Goal: Transaction & Acquisition: Obtain resource

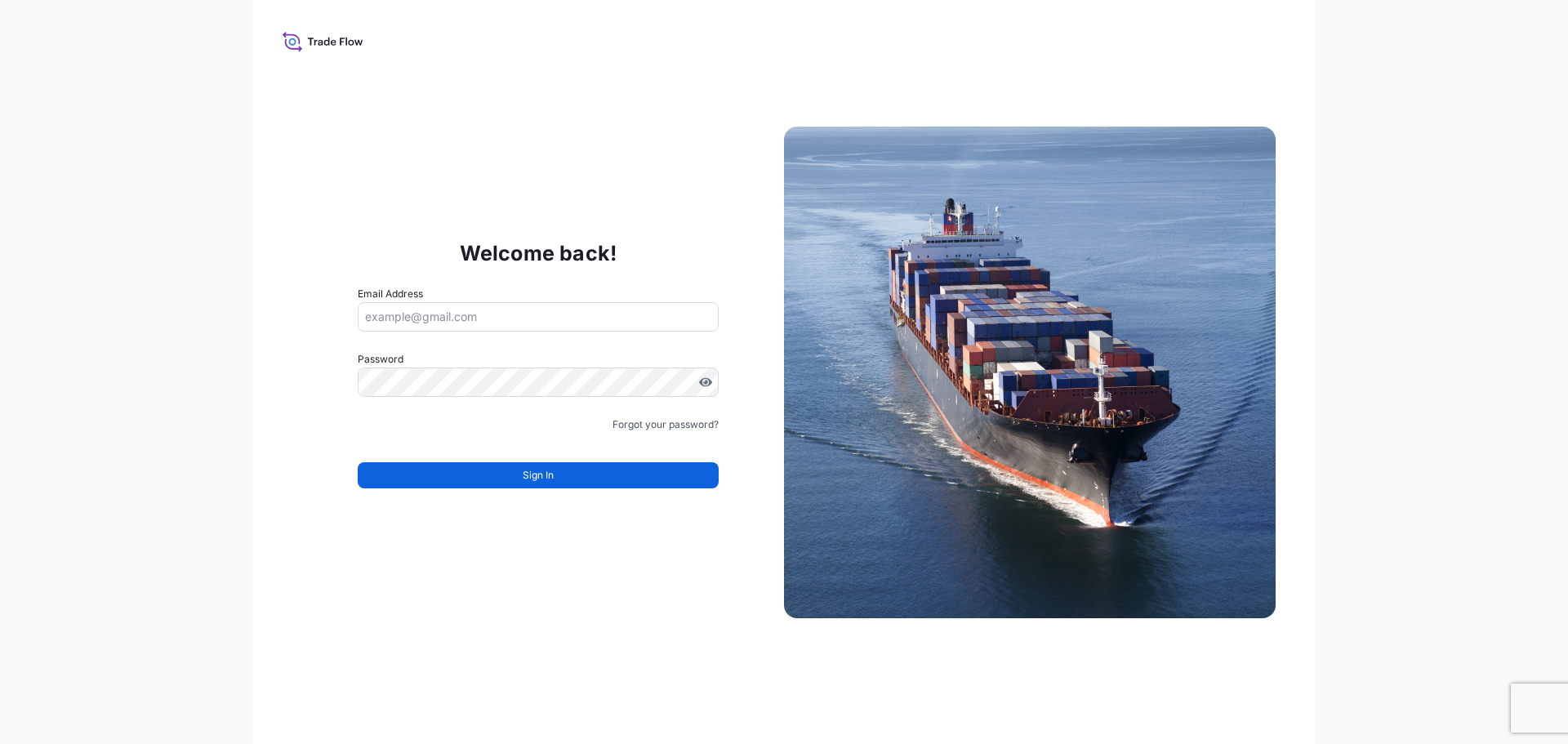
click at [560, 316] on input "Email Address" at bounding box center [538, 317] width 361 height 29
type input "filip.goovaerts@bnl.yusen-logisitcs.com"
click at [663, 426] on link "Forgot your password?" at bounding box center [665, 424] width 106 height 16
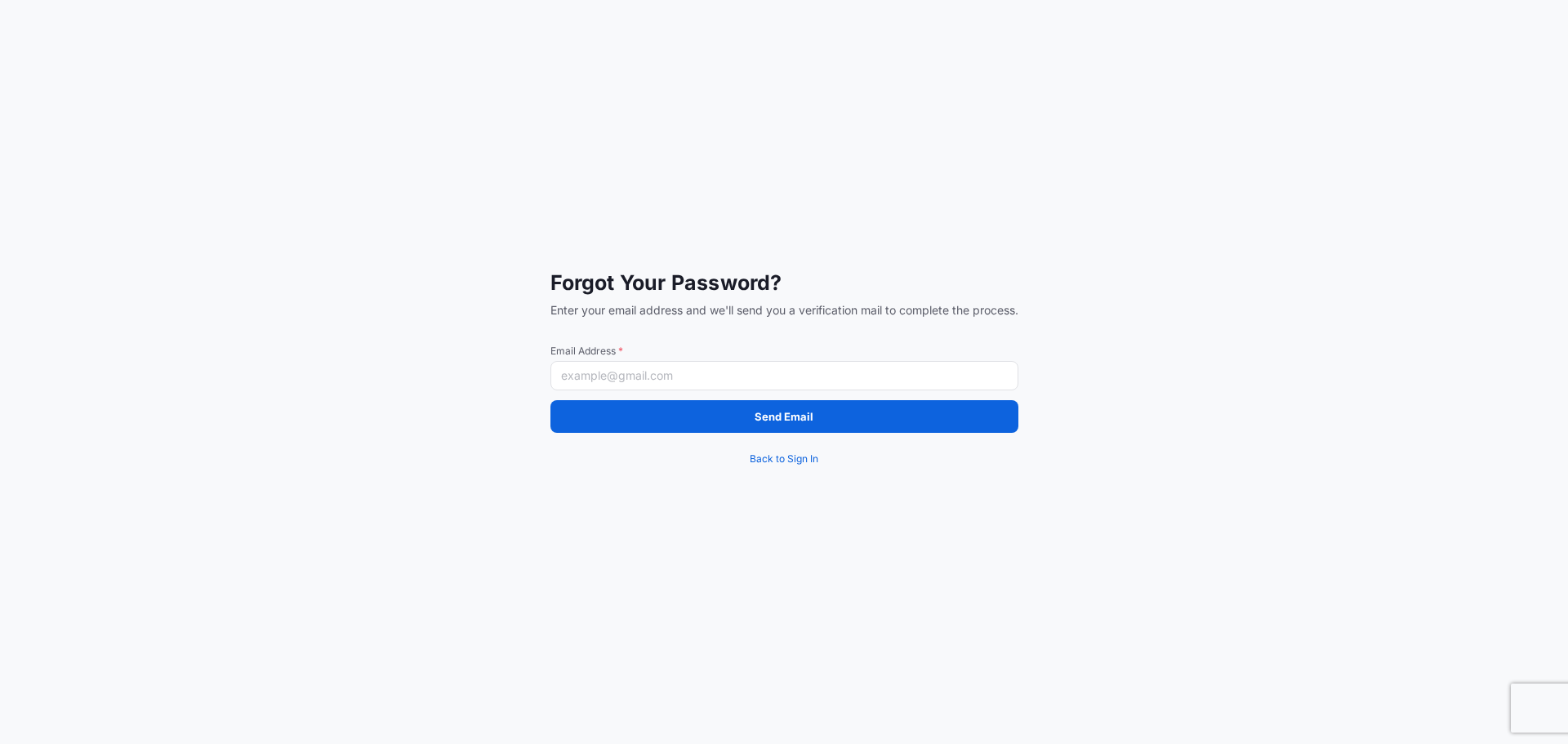
click at [695, 388] on input "Email Address *" at bounding box center [784, 375] width 468 height 29
type input "Filip.Goovaerts@bnl.yusen-logistics.com"
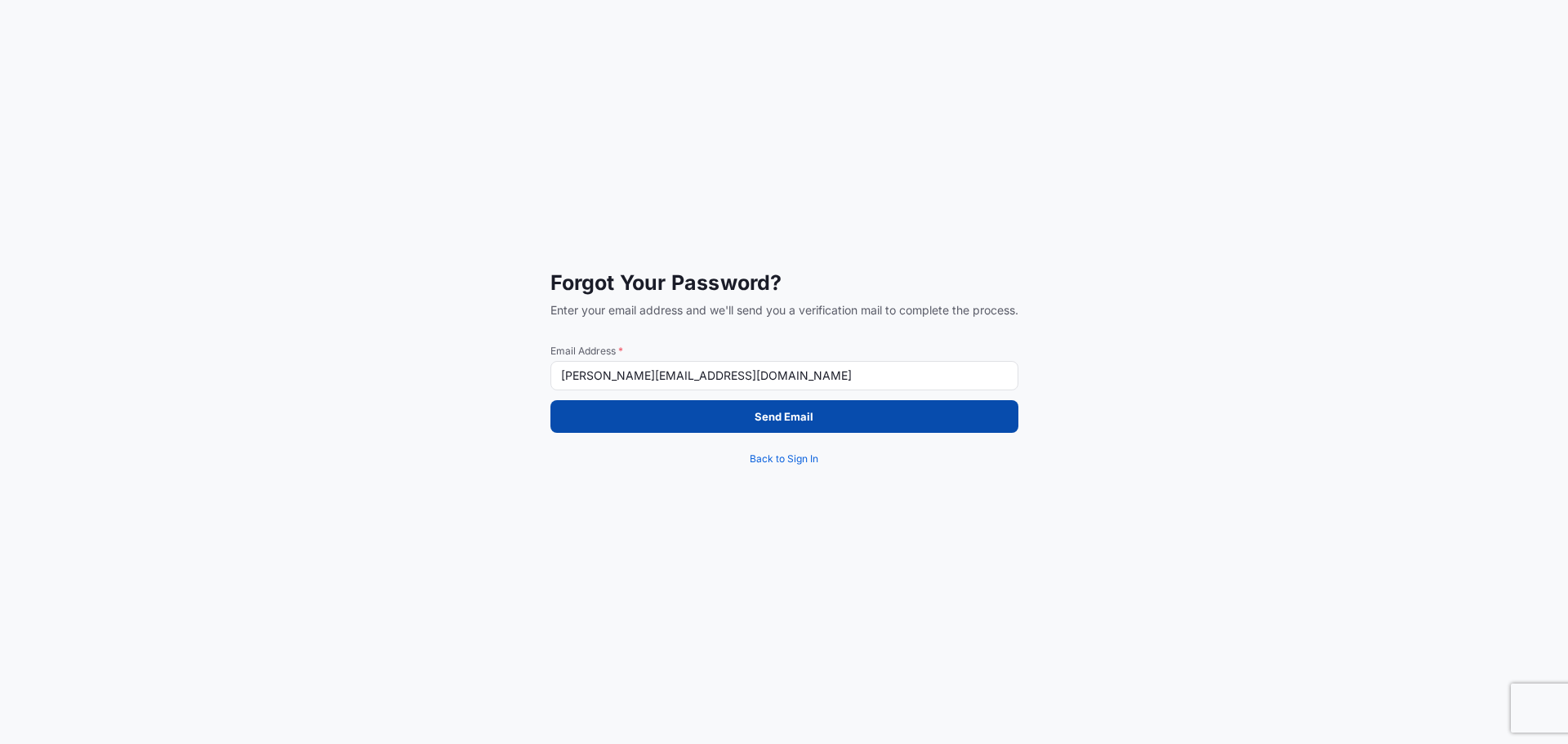
click at [745, 416] on button "Send Email" at bounding box center [784, 417] width 468 height 33
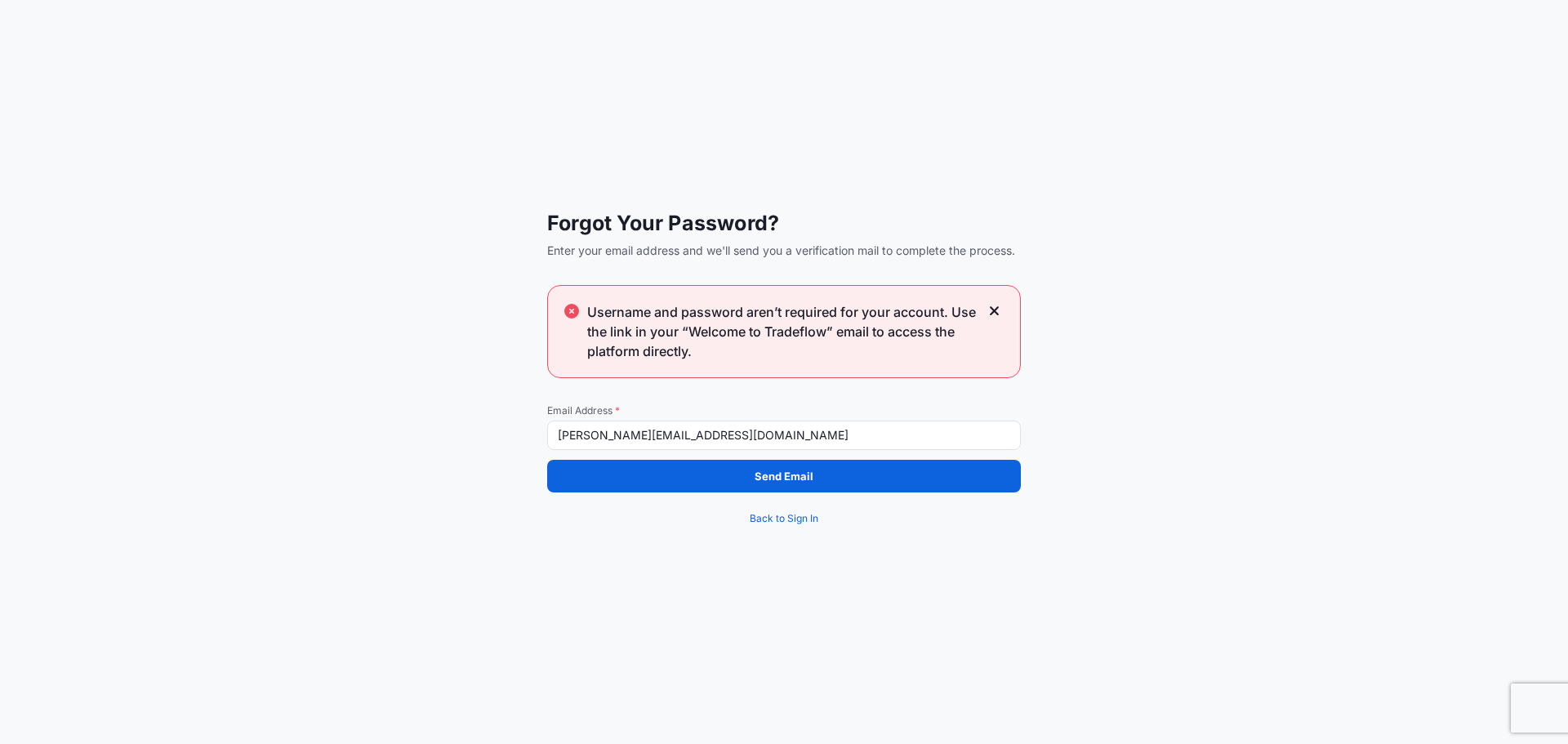
drag, startPoint x: 1000, startPoint y: 309, endPoint x: 1162, endPoint y: 202, distance: 194.1
click at [1001, 307] on div "Username and password aren’t required for your account. Use the link in your “W…" at bounding box center [784, 331] width 474 height 93
drag, startPoint x: 993, startPoint y: 307, endPoint x: 906, endPoint y: 195, distance: 141.8
click at [991, 307] on icon at bounding box center [994, 311] width 11 height 15
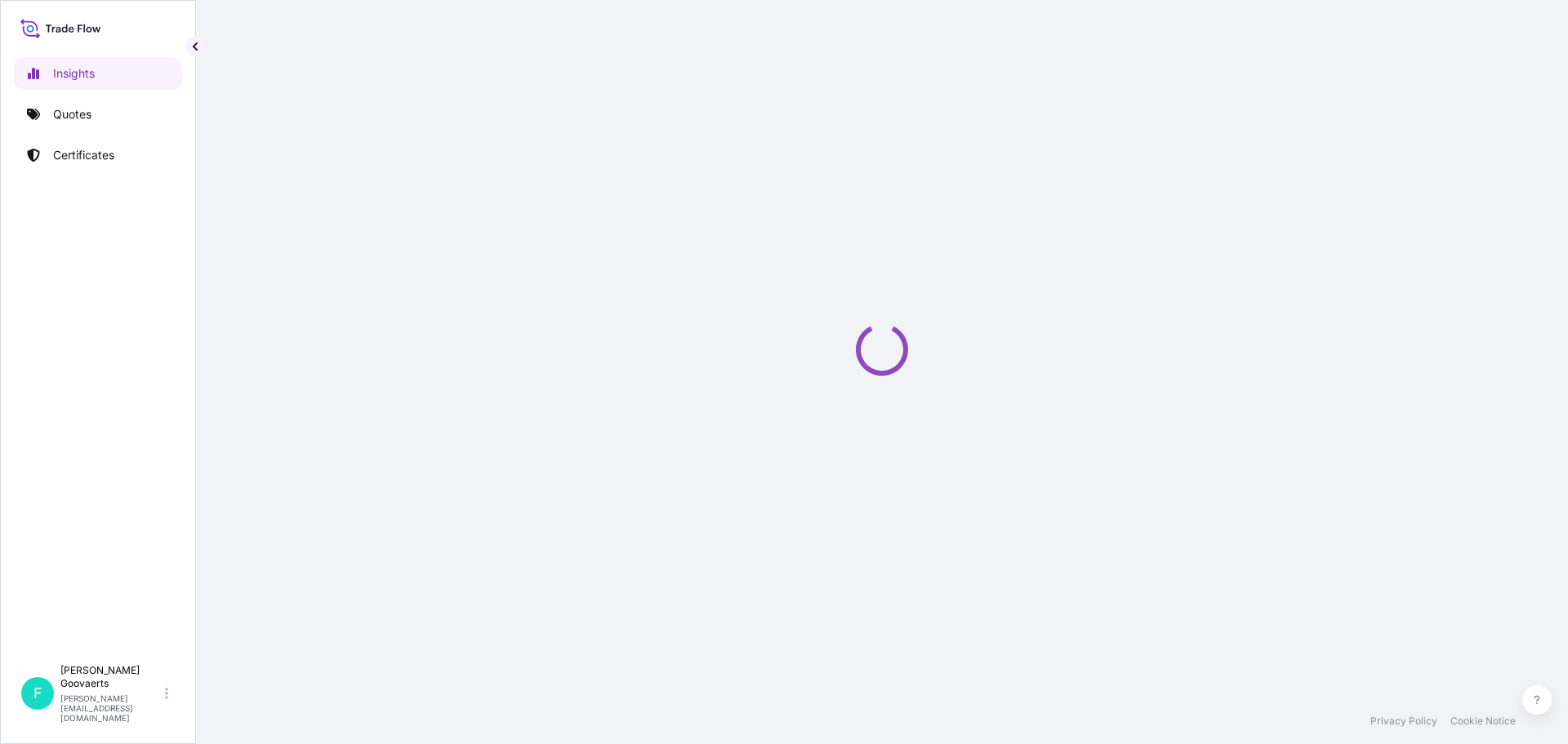
select select "2025"
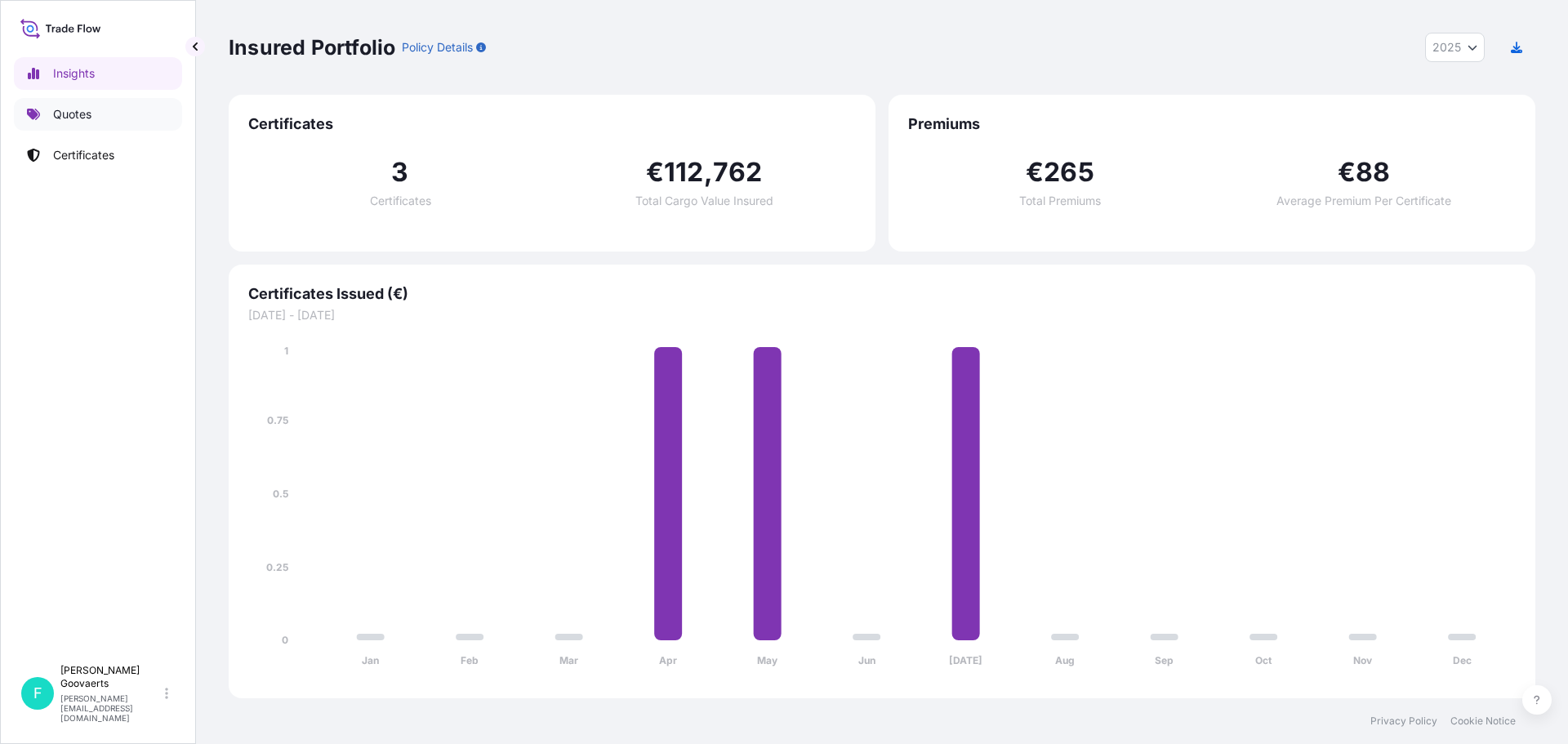
click at [75, 120] on p "Quotes" at bounding box center [72, 114] width 38 height 16
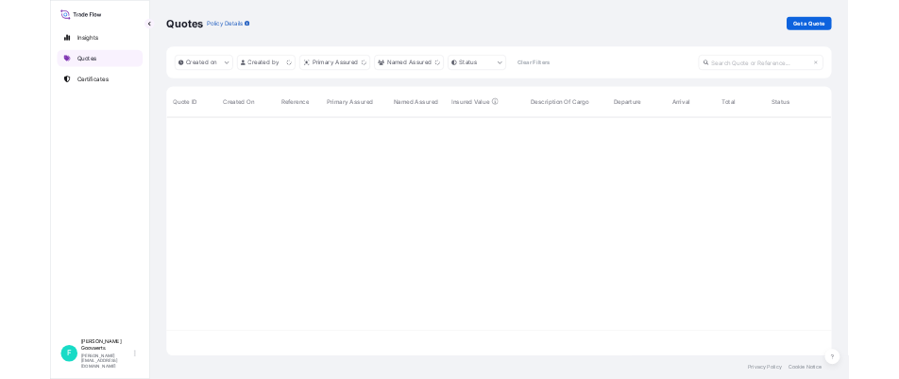
scroll to position [539, 1496]
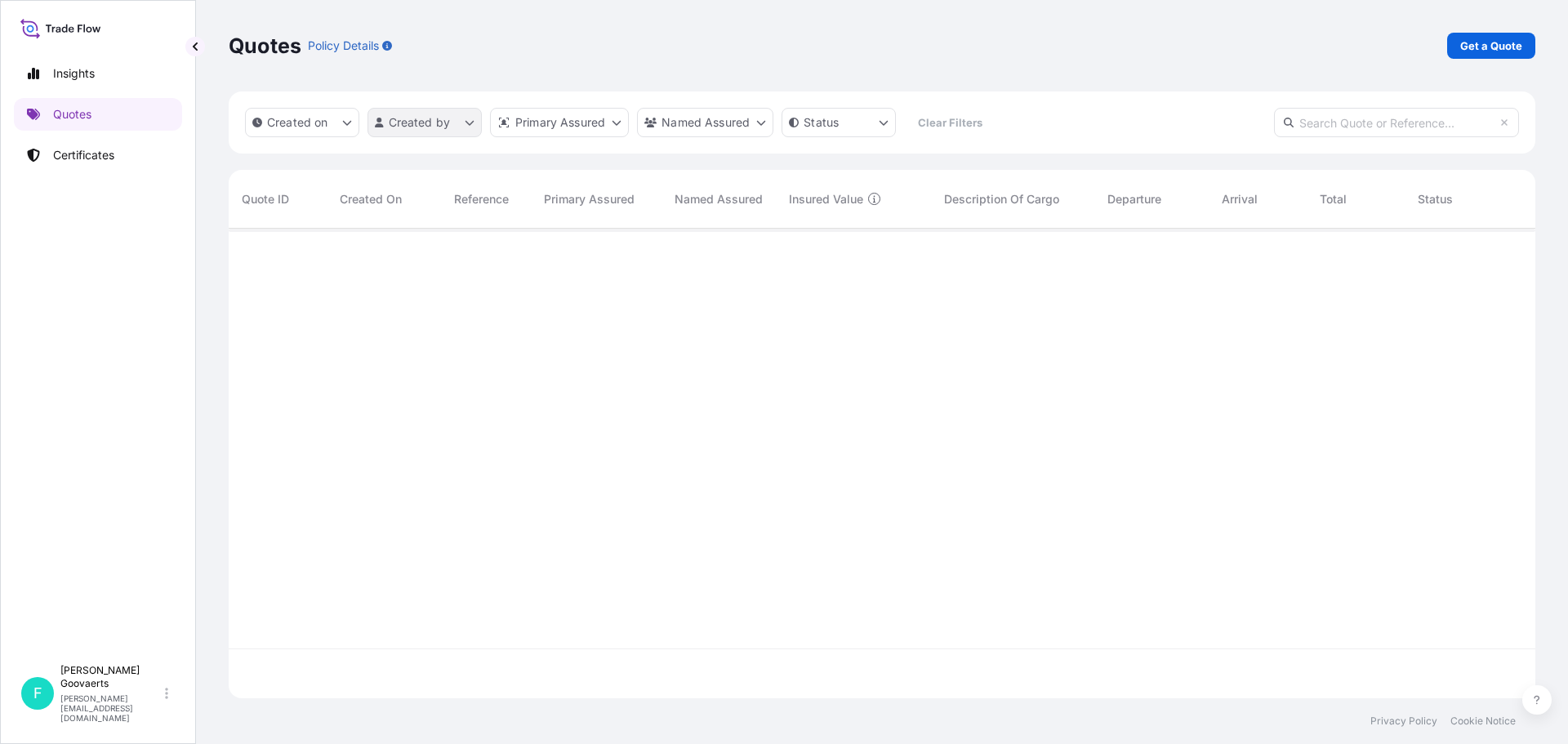
click at [467, 124] on html "Insights Quotes Certificates F [PERSON_NAME] [EMAIL_ADDRESS][DOMAIN_NAME] Quote…" at bounding box center [784, 372] width 1568 height 744
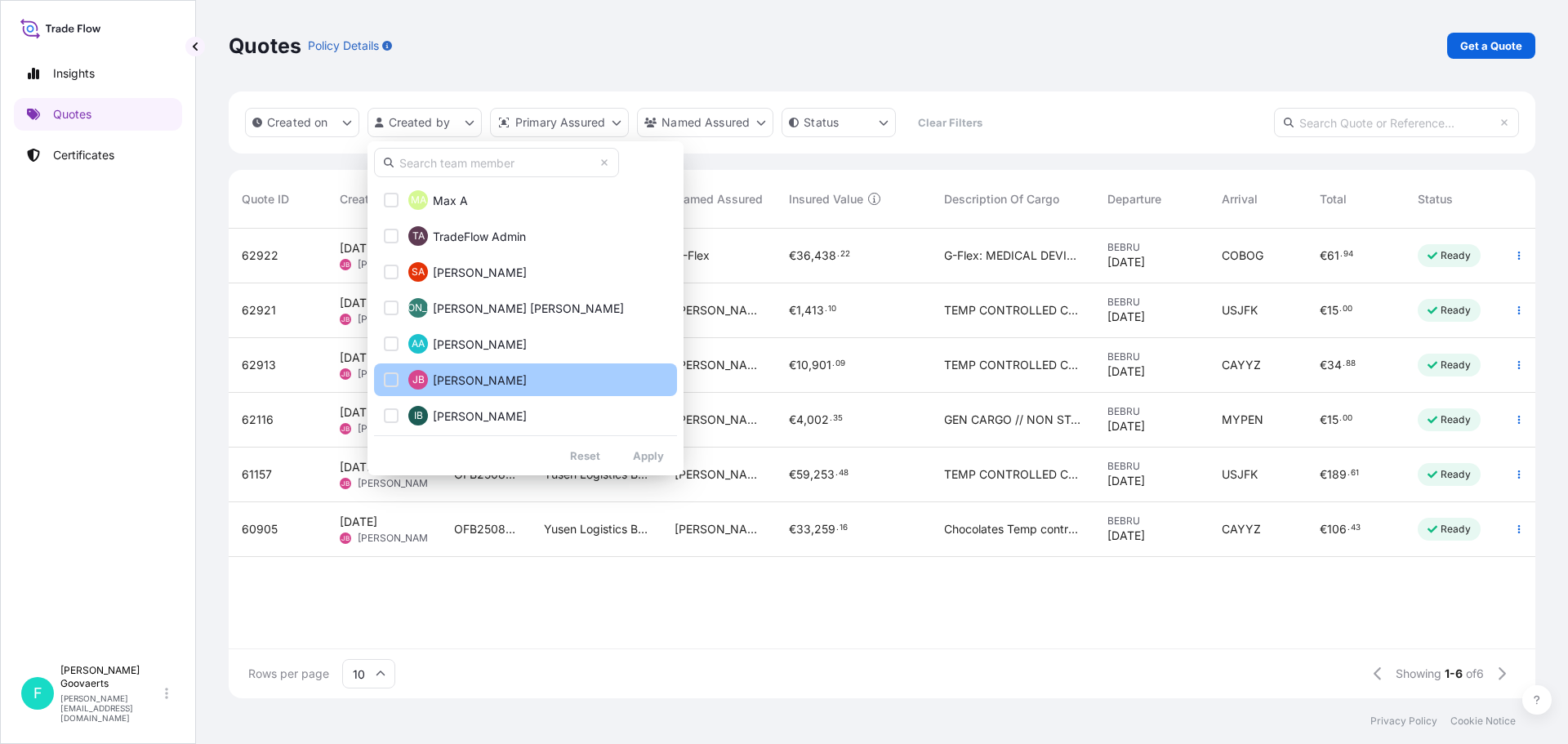
click at [387, 381] on div "Select Option" at bounding box center [391, 380] width 15 height 15
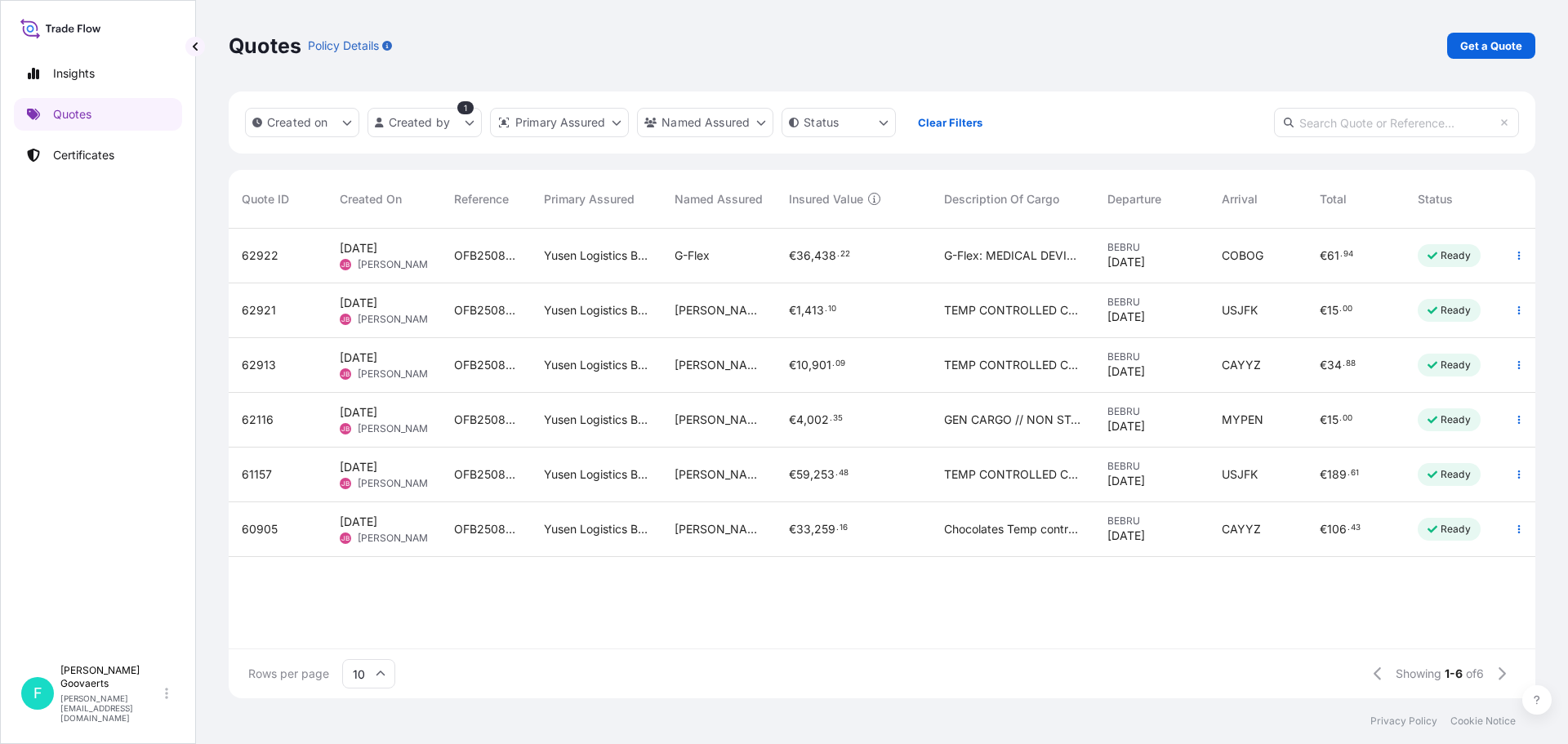
click at [481, 252] on span "OFB25081469 JB" at bounding box center [486, 255] width 64 height 16
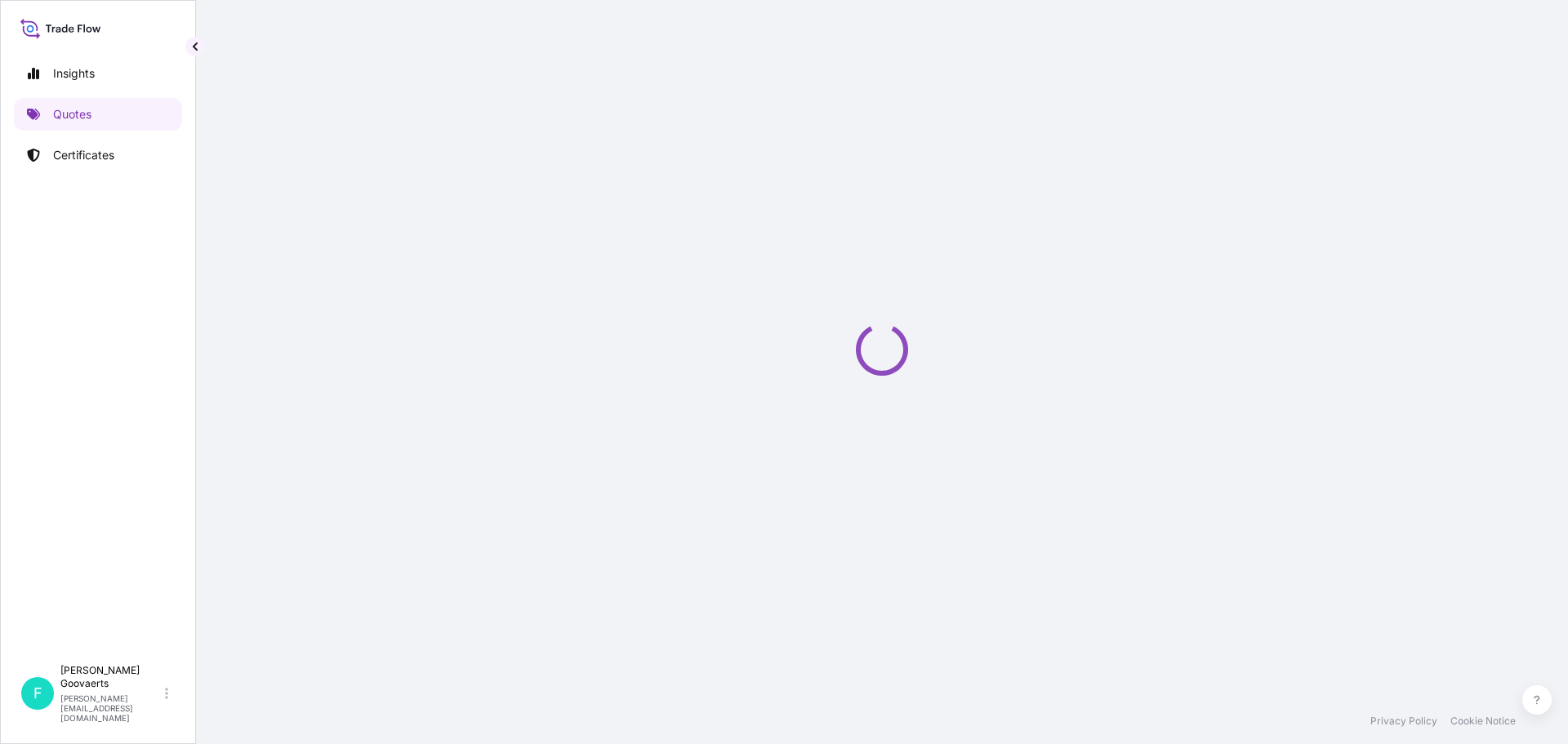
select select "Air"
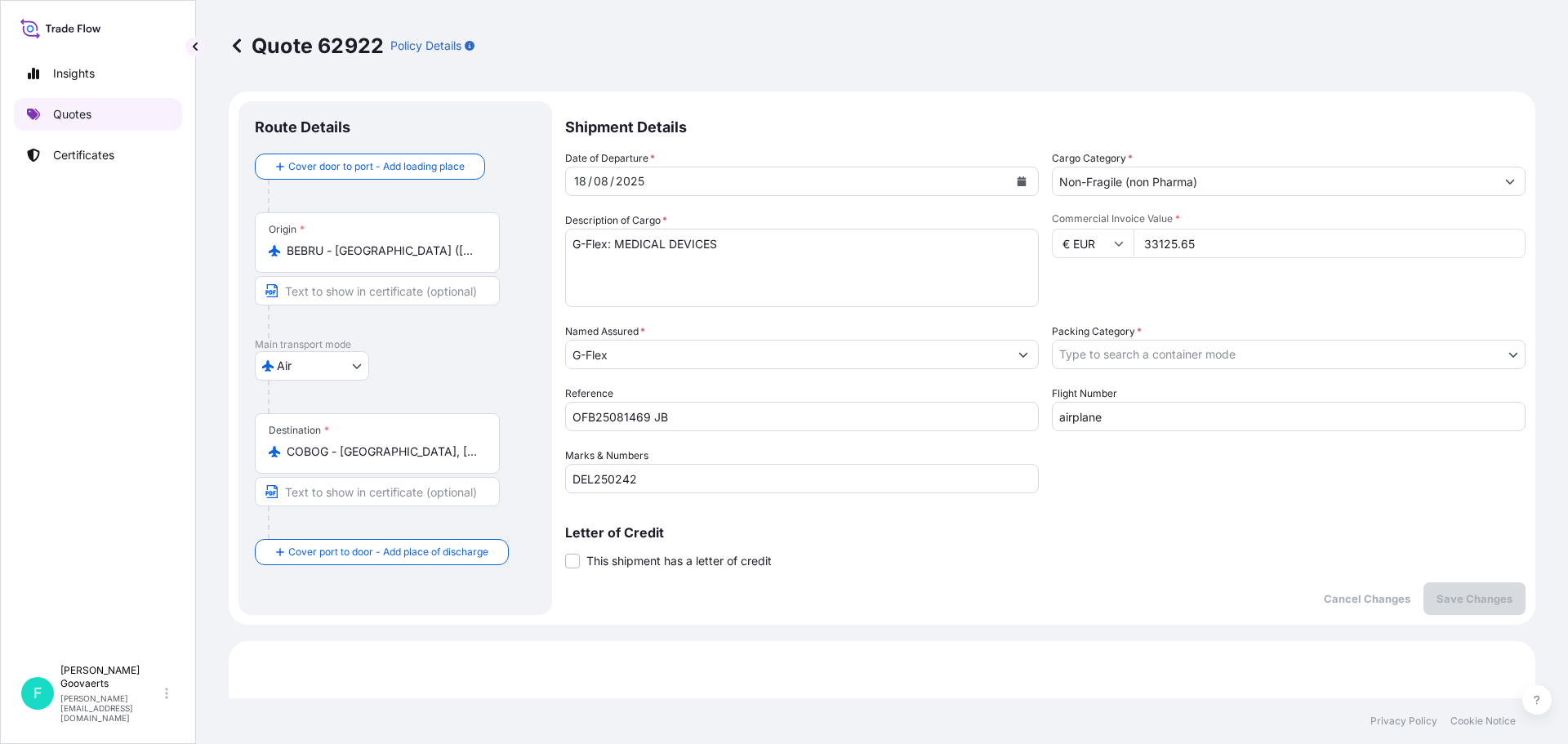
click at [60, 112] on p "Quotes" at bounding box center [72, 114] width 38 height 16
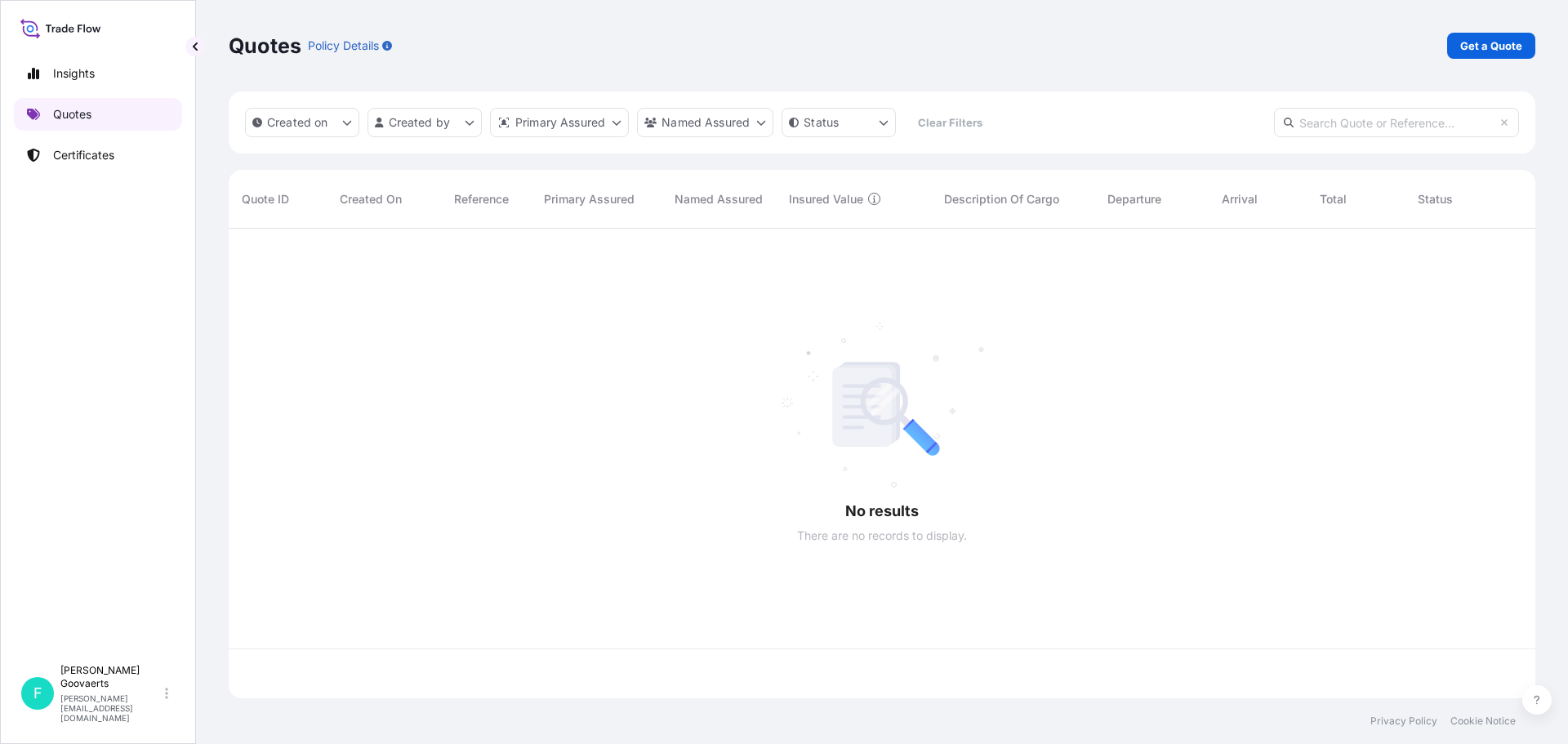
scroll to position [466, 1294]
click at [1478, 42] on p "Get a Quote" at bounding box center [1491, 45] width 62 height 16
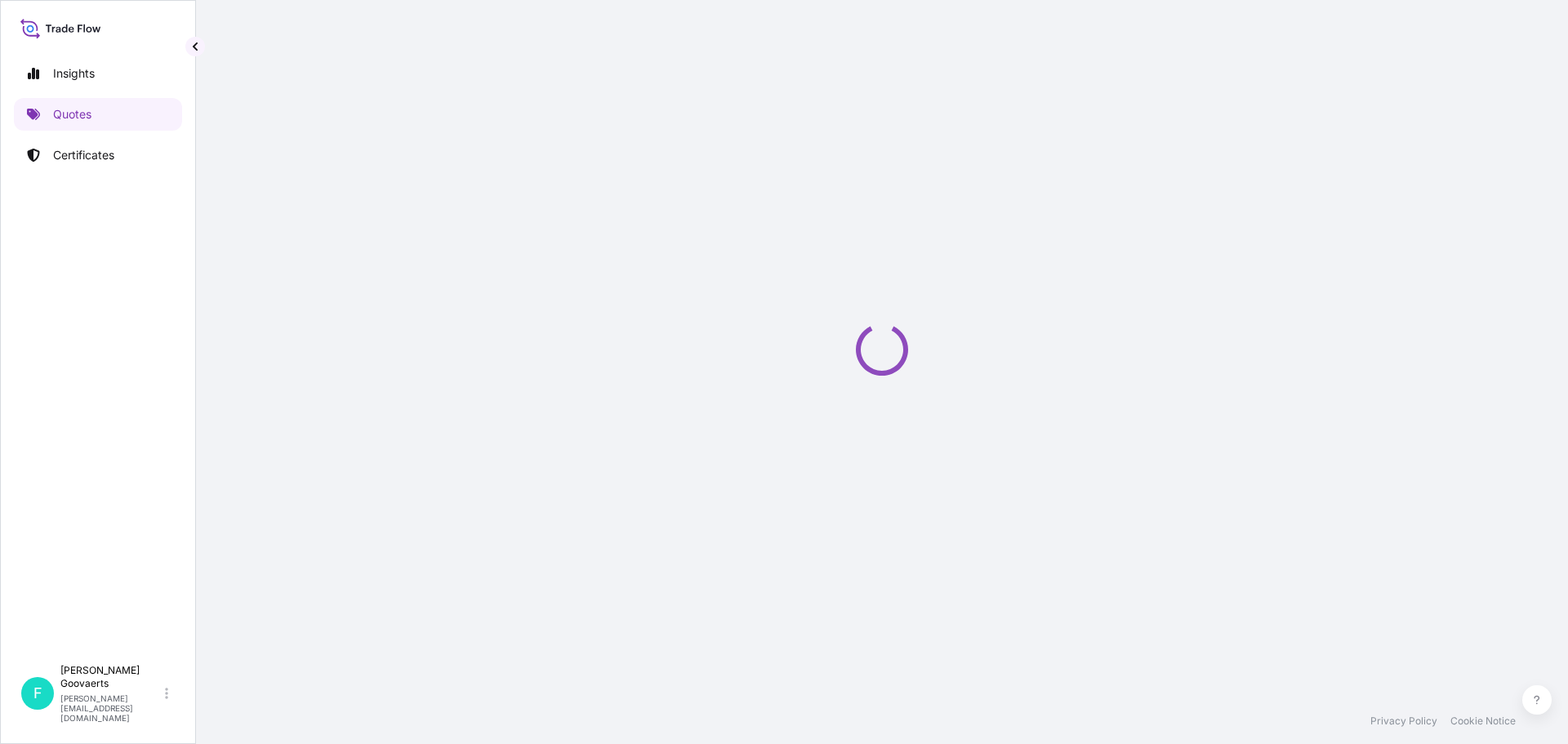
select select "Sea"
select select "21"
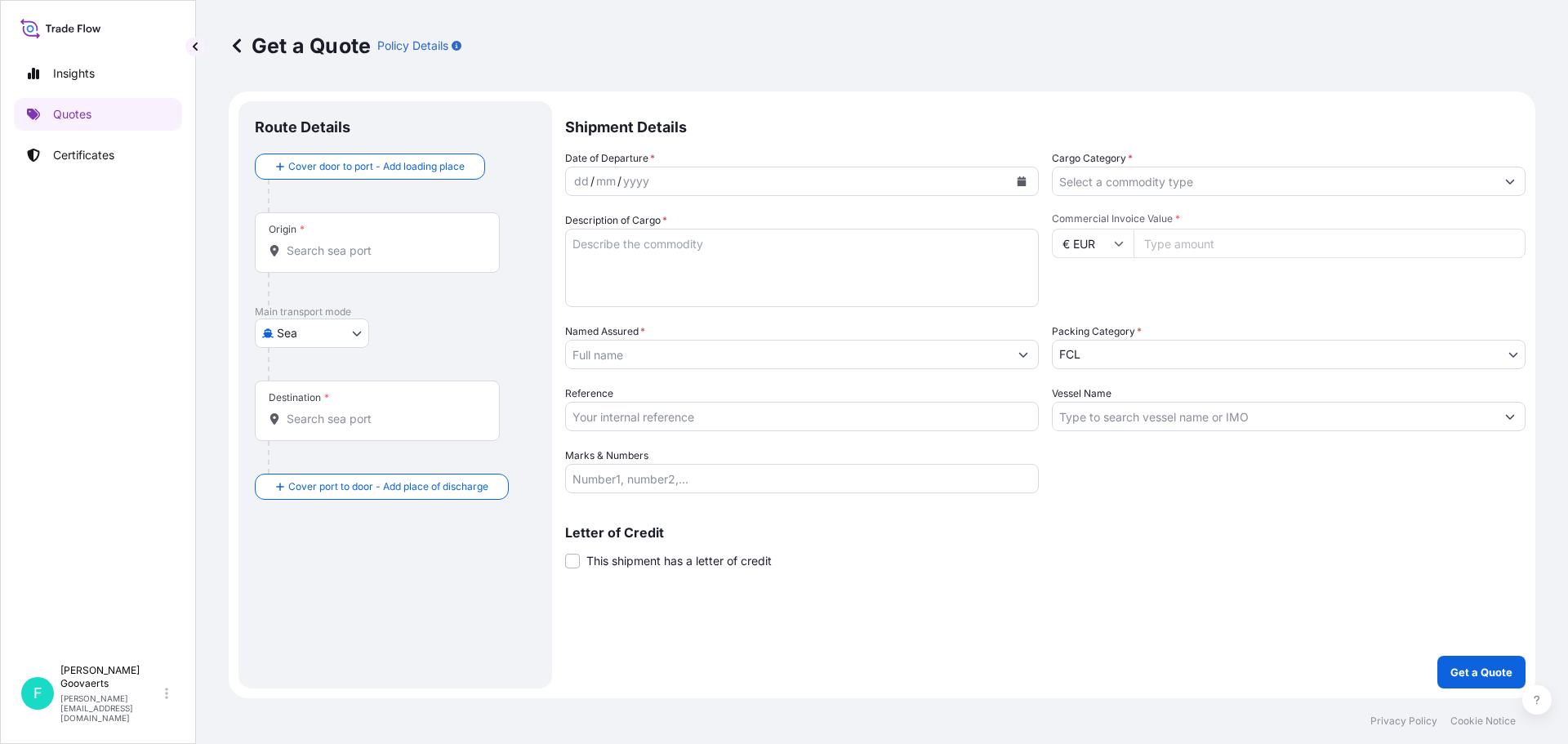
click at [394, 247] on input "Origin *" at bounding box center [382, 250] width 193 height 16
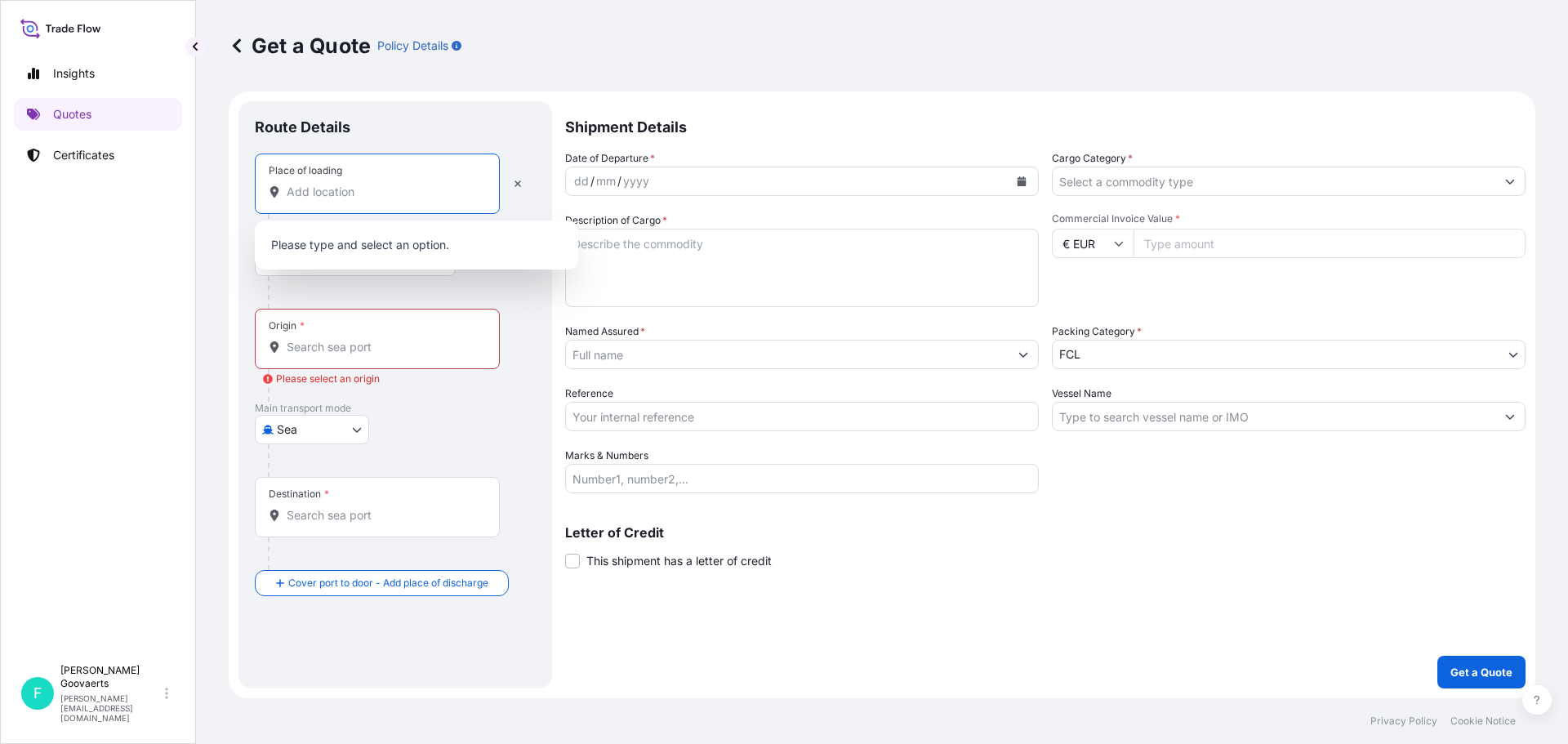
click at [378, 191] on input "Place of loading" at bounding box center [382, 191] width 193 height 16
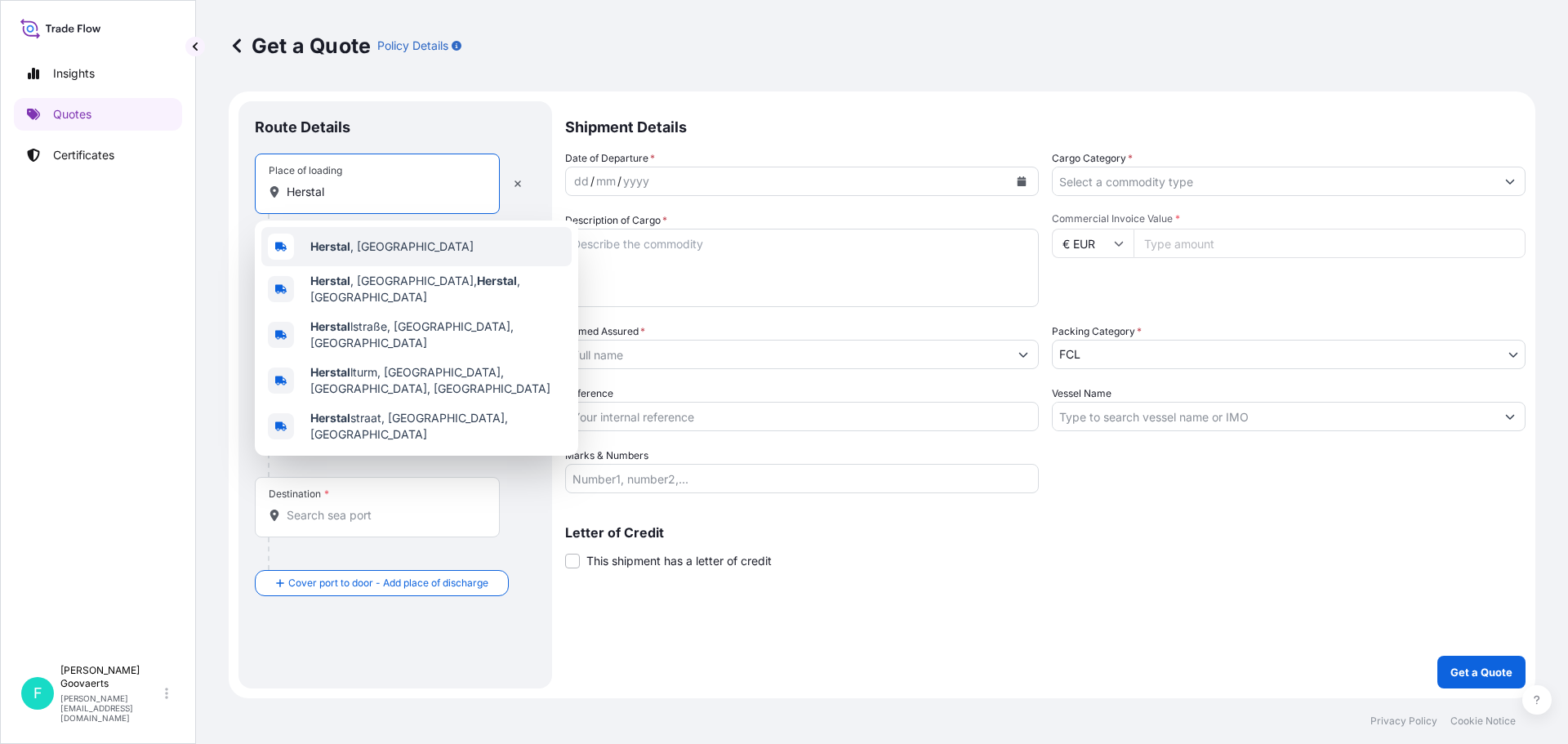
click at [347, 237] on div "[GEOGRAPHIC_DATA] , [GEOGRAPHIC_DATA]" at bounding box center [416, 246] width 310 height 39
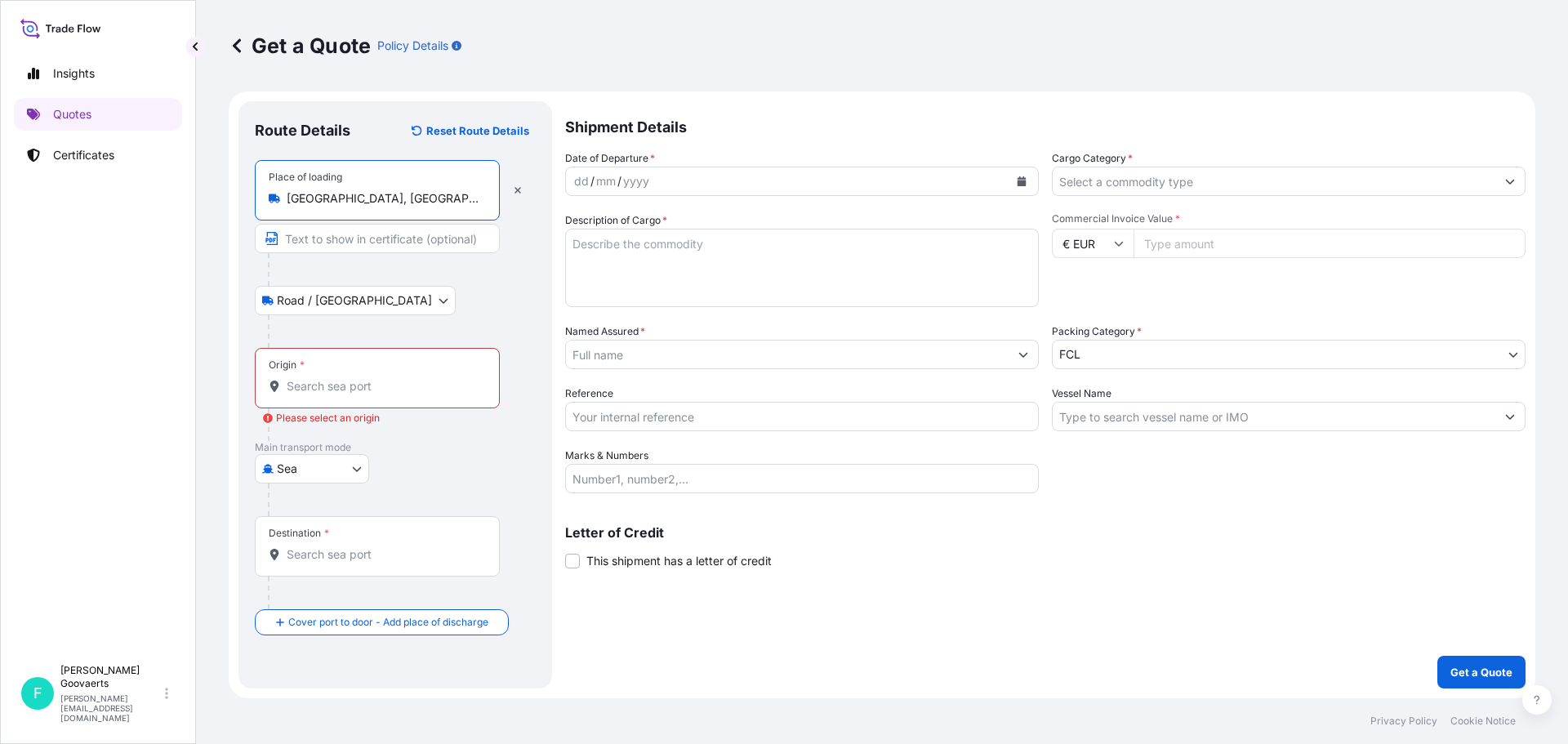
type input "[GEOGRAPHIC_DATA], [GEOGRAPHIC_DATA]"
click at [351, 385] on input "Origin * Please select an origin" at bounding box center [382, 386] width 193 height 16
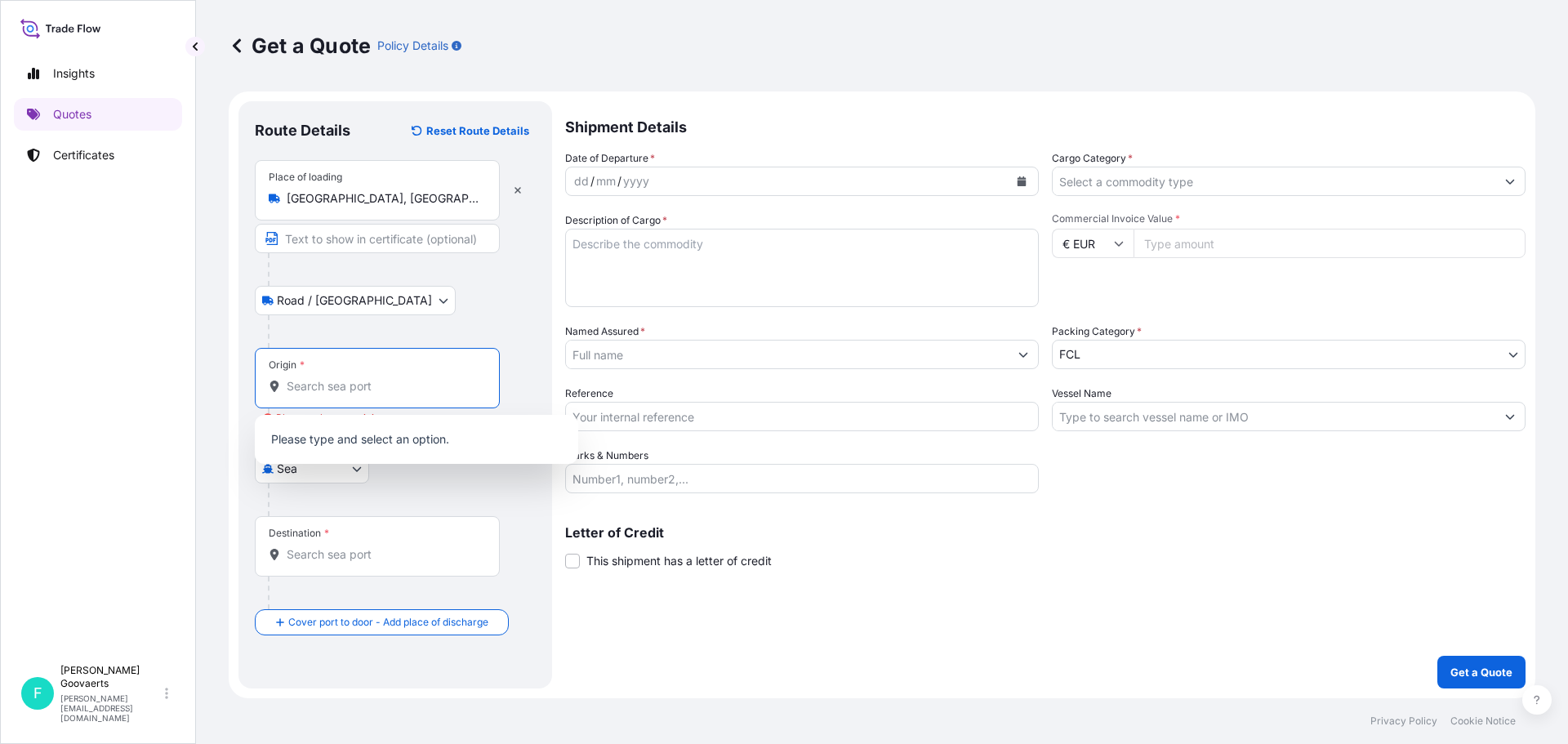
click at [310, 477] on body "0 options available. Insights Quotes Certificates F [PERSON_NAME] [EMAIL_ADDRES…" at bounding box center [784, 372] width 1568 height 744
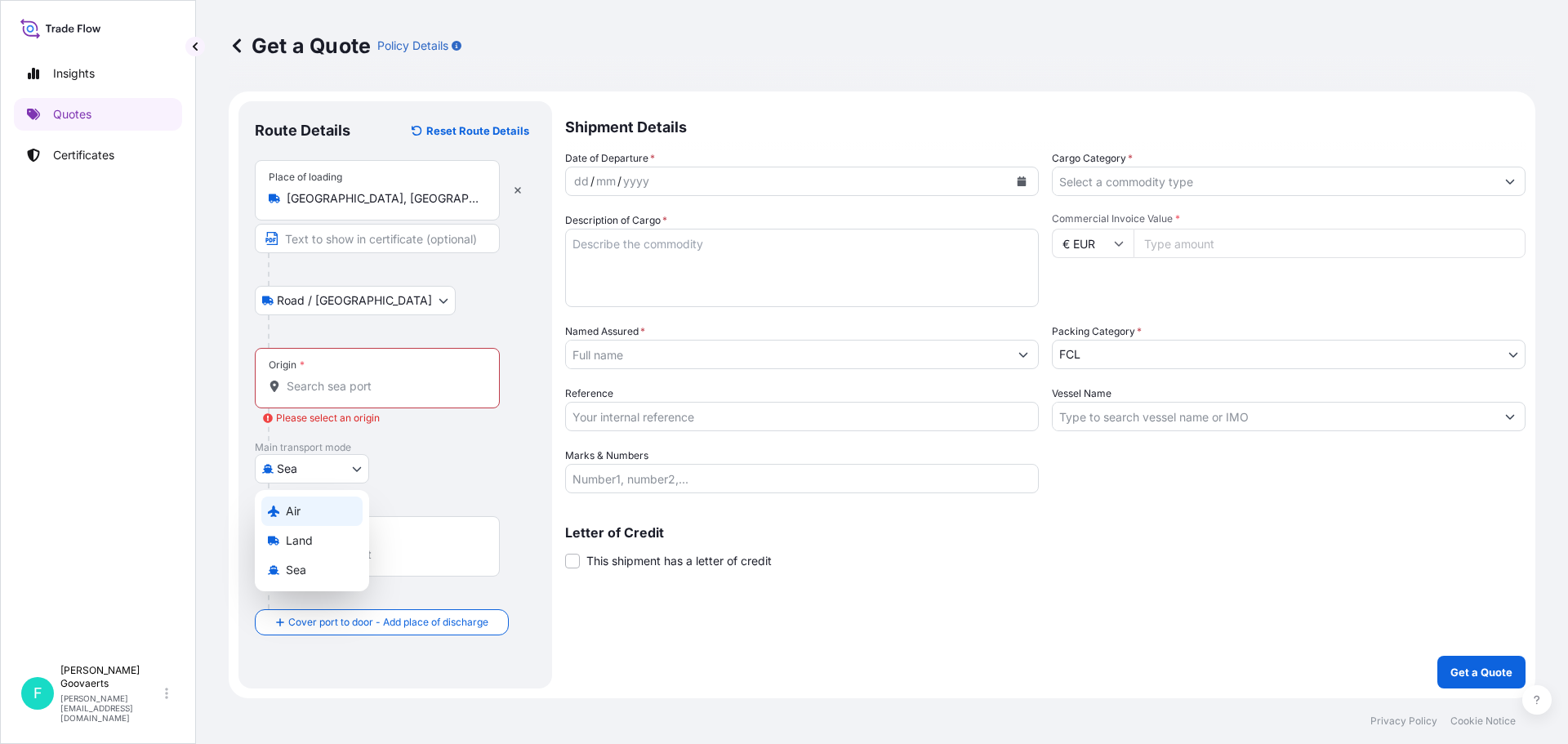
click at [298, 503] on div "Air" at bounding box center [311, 511] width 101 height 29
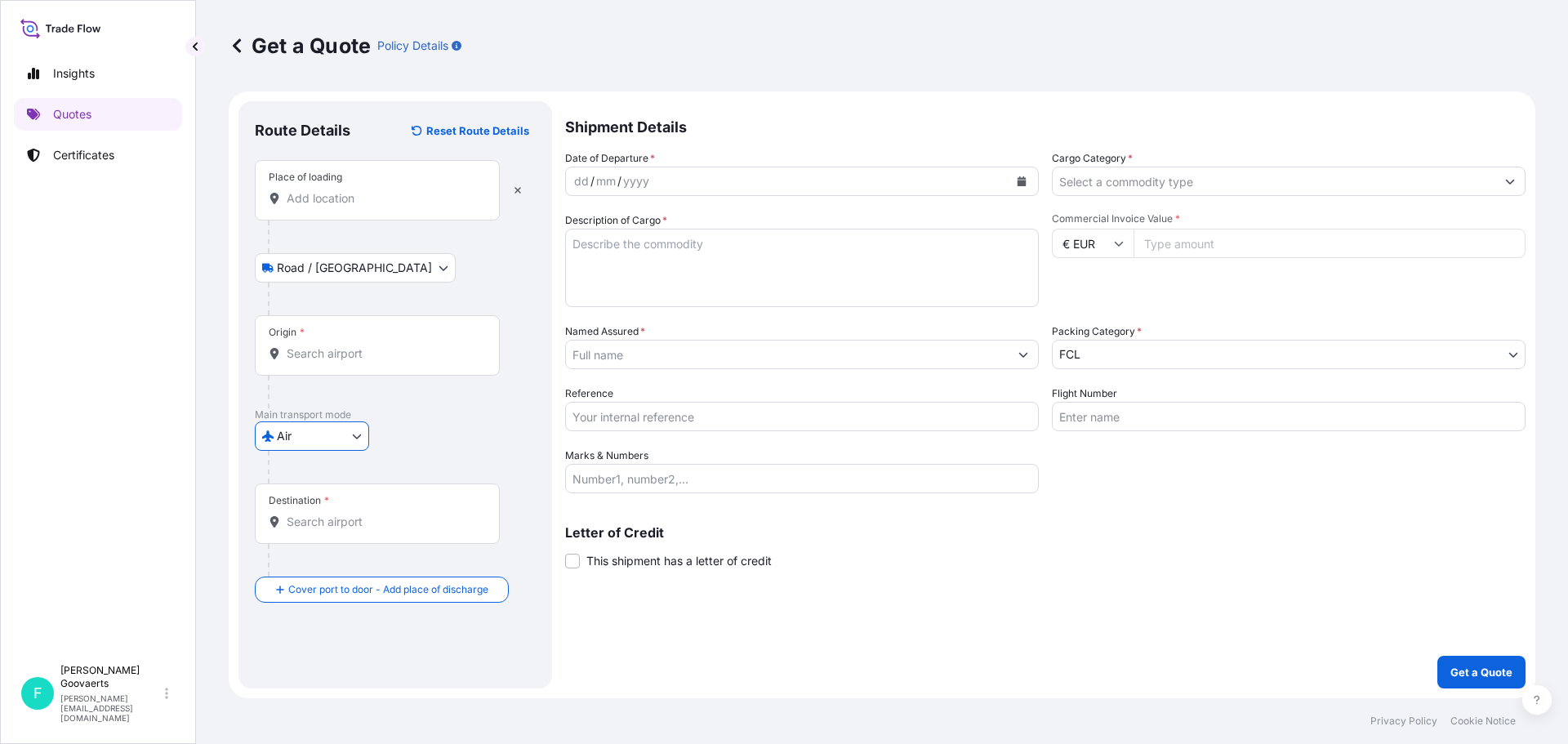
click at [371, 353] on input "Origin *" at bounding box center [382, 353] width 193 height 16
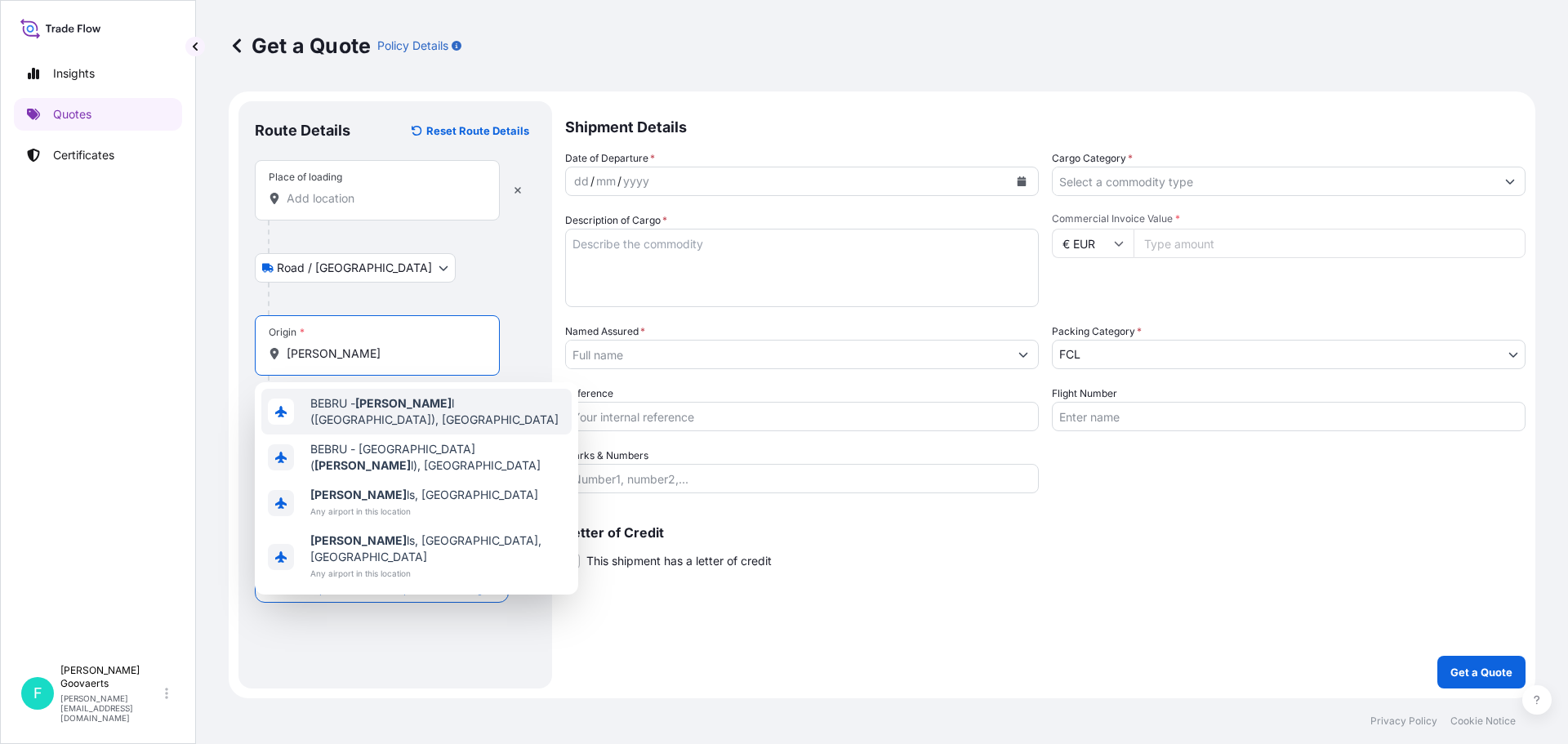
click at [365, 419] on div "BEBRU - [PERSON_NAME] l ([GEOGRAPHIC_DATA]), [GEOGRAPHIC_DATA]" at bounding box center [416, 411] width 310 height 46
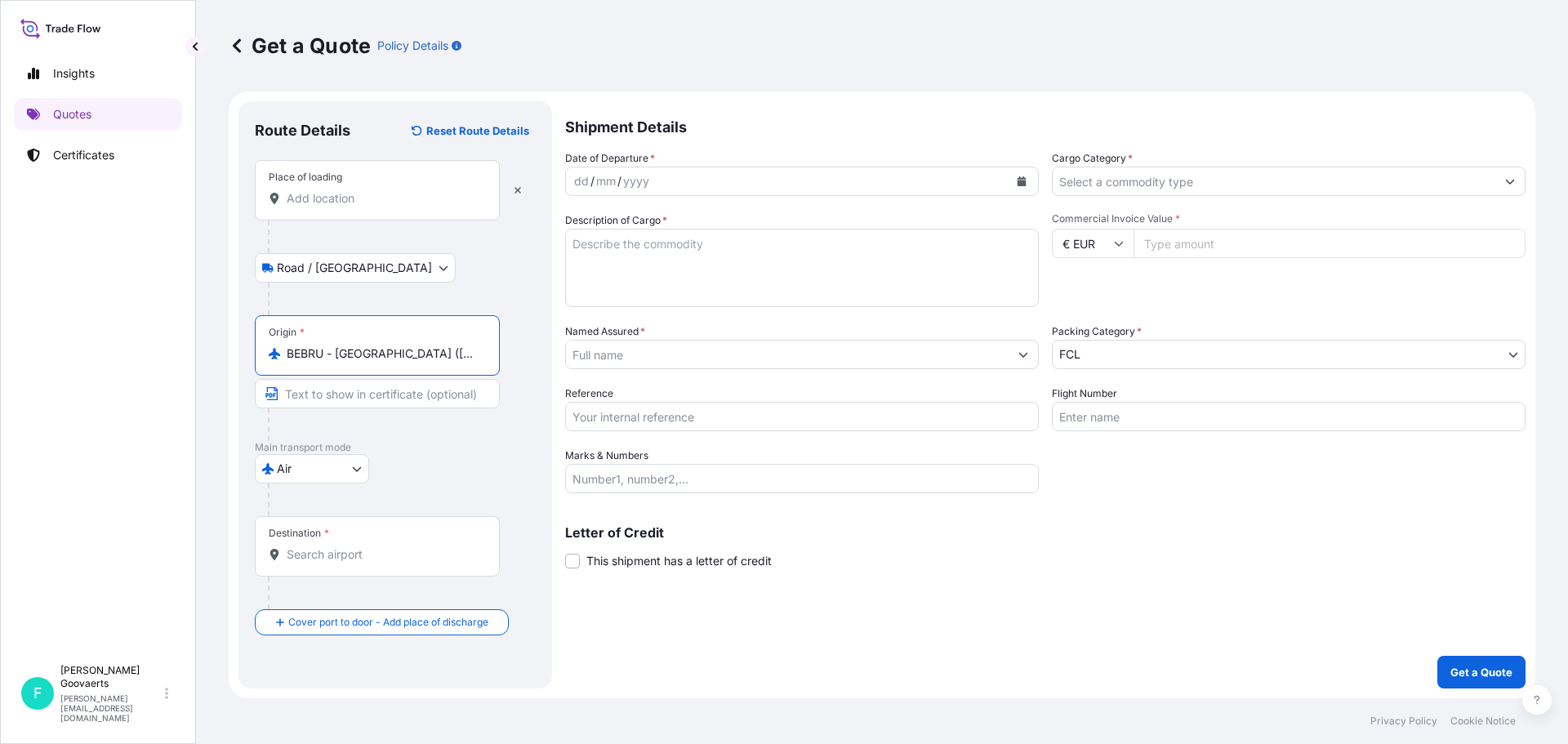
type input "BEBRU - [GEOGRAPHIC_DATA] ([GEOGRAPHIC_DATA]), [GEOGRAPHIC_DATA]"
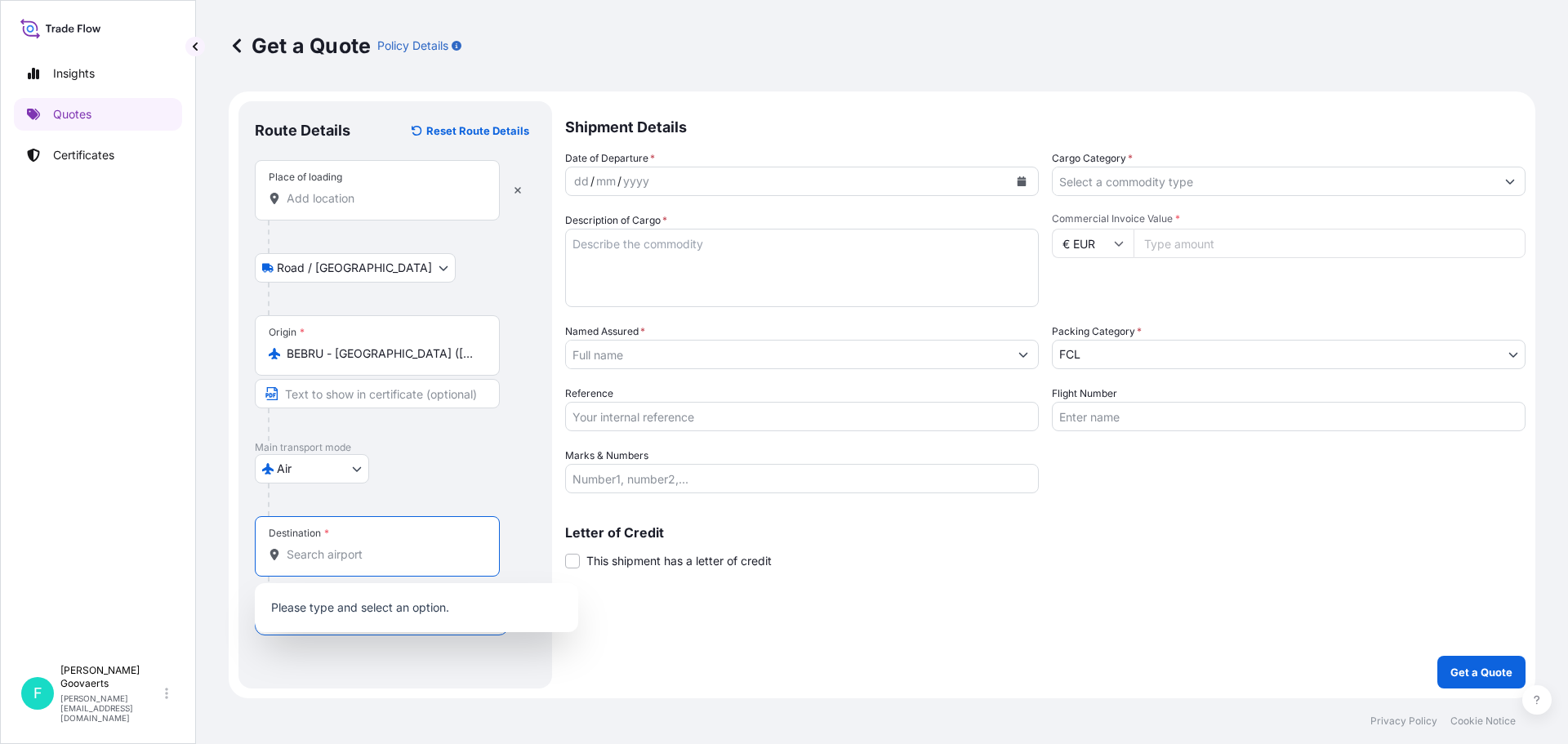
click at [342, 561] on input "Destination *" at bounding box center [382, 555] width 193 height 16
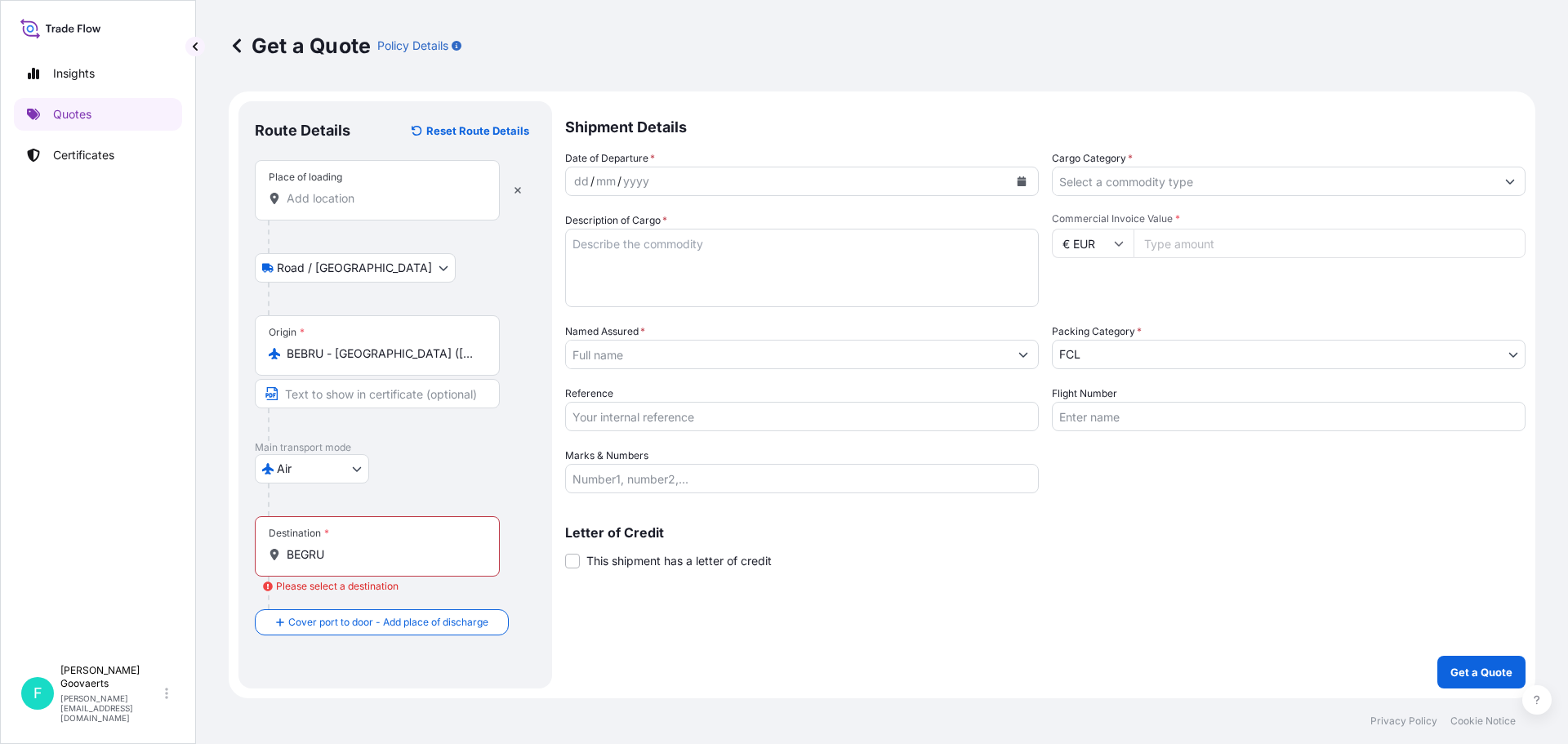
drag, startPoint x: 365, startPoint y: 543, endPoint x: 277, endPoint y: 558, distance: 89.3
click at [277, 558] on div "Destination * BEGRU" at bounding box center [377, 547] width 245 height 61
click at [286, 558] on input "BEGRU" at bounding box center [382, 555] width 193 height 16
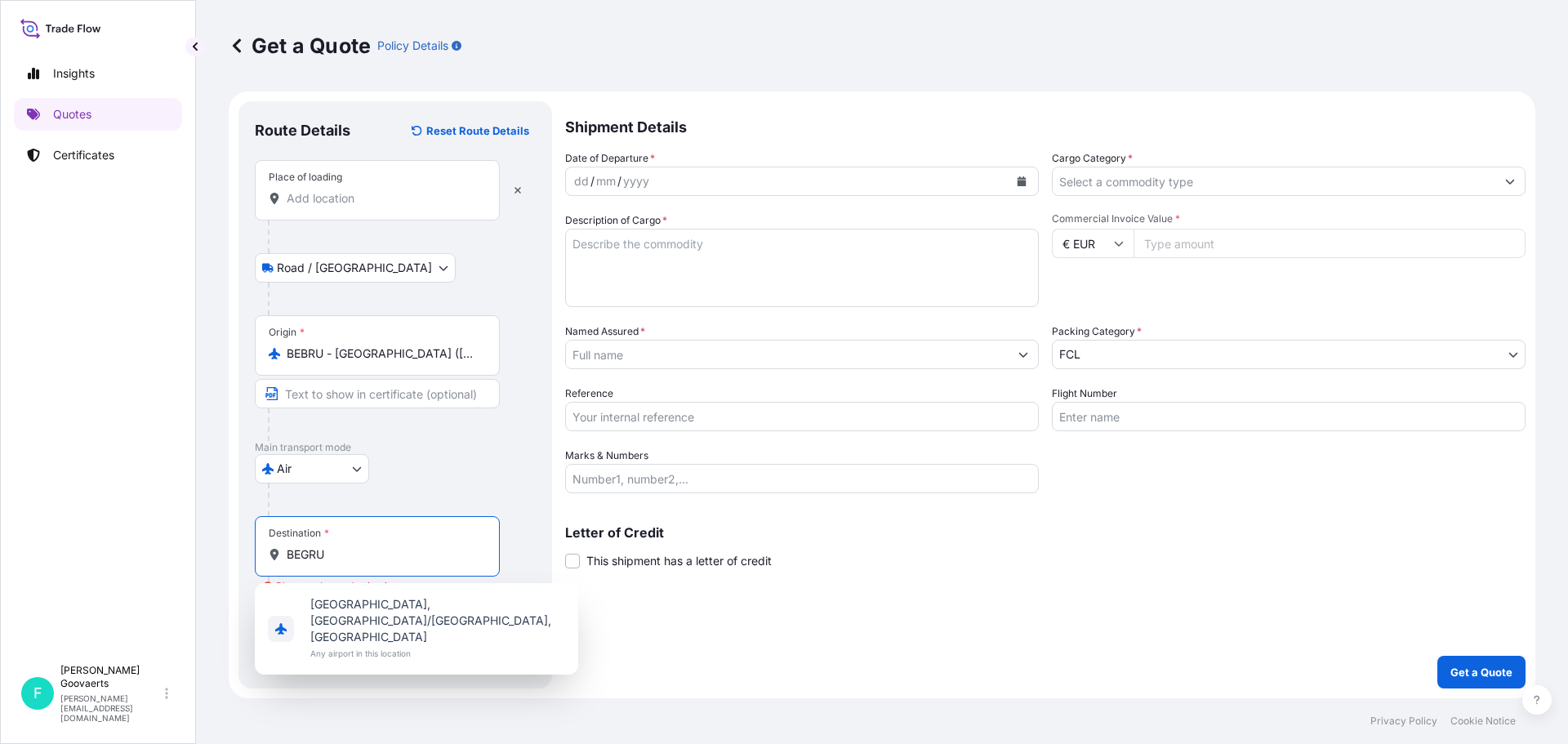
drag, startPoint x: 334, startPoint y: 553, endPoint x: 267, endPoint y: 552, distance: 67.0
click at [267, 552] on div "Destination * BEGRU" at bounding box center [377, 547] width 245 height 61
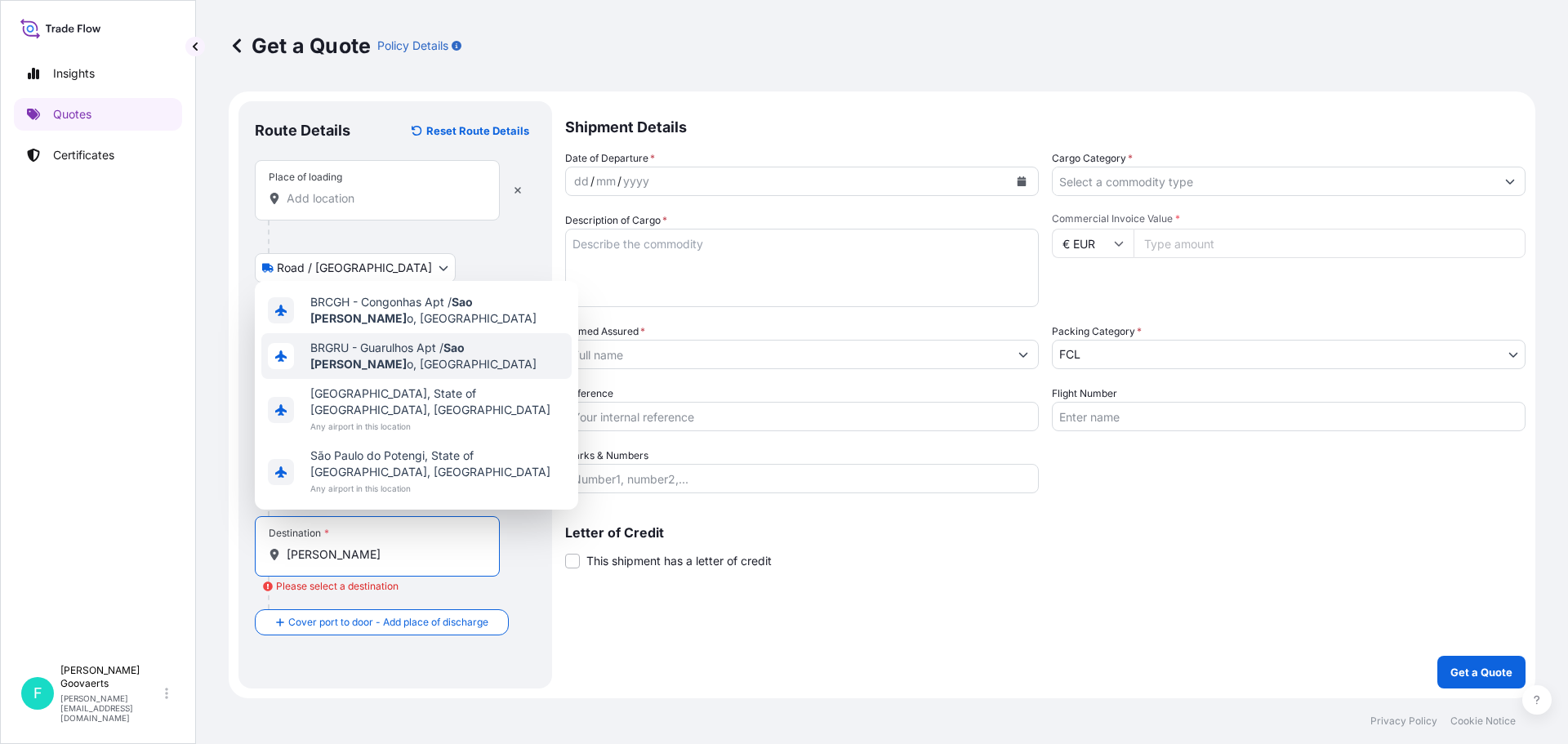
click at [346, 369] on span "BRGRU - Guarulhos Apt / [GEOGRAPHIC_DATA][PERSON_NAME], [GEOGRAPHIC_DATA]" at bounding box center [438, 356] width 255 height 33
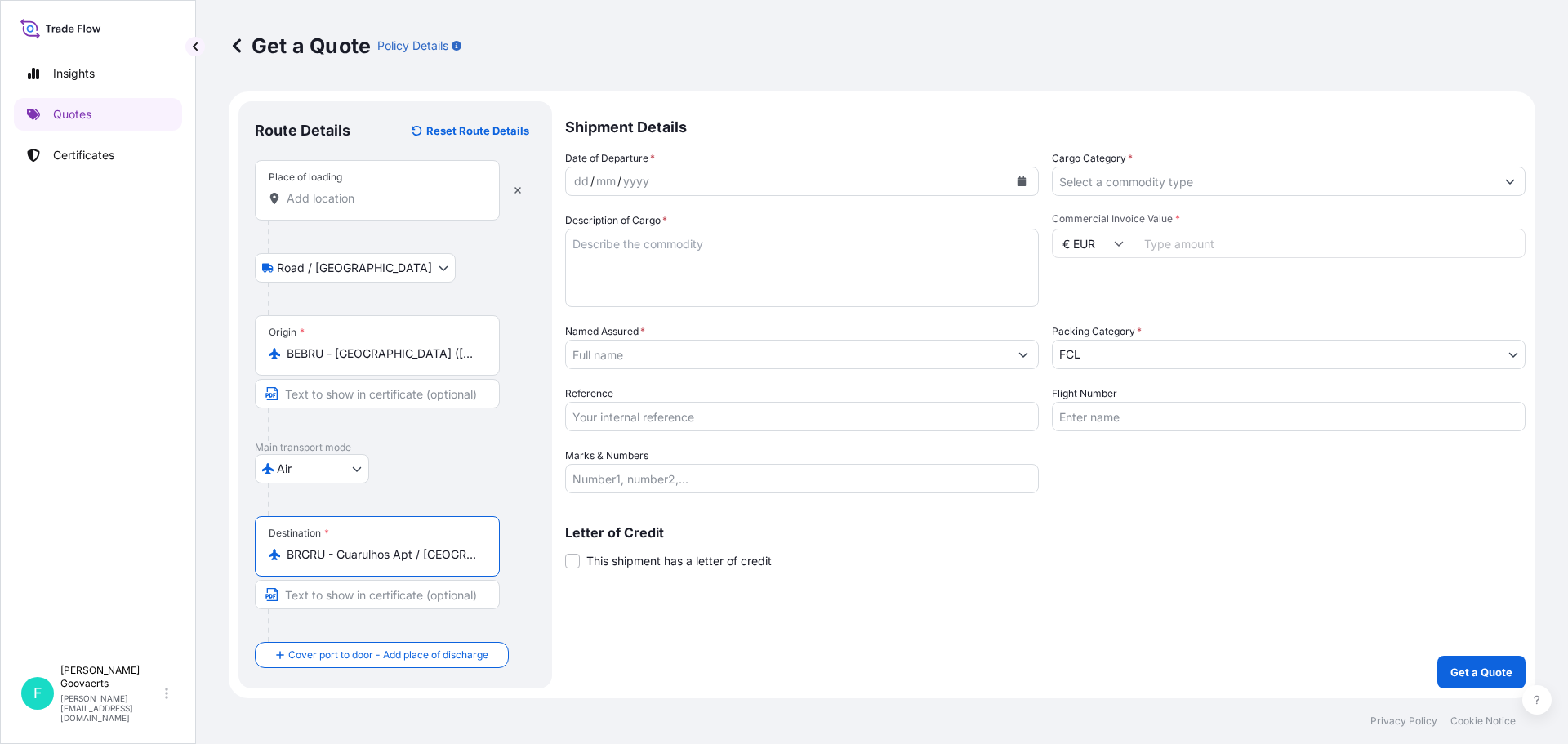
type input "BRGRU - Guarulhos Apt / [GEOGRAPHIC_DATA], [GEOGRAPHIC_DATA]"
click at [665, 177] on div "dd / mm / yyyy" at bounding box center [787, 182] width 443 height 29
click at [1019, 182] on icon "Calendar" at bounding box center [1021, 181] width 9 height 10
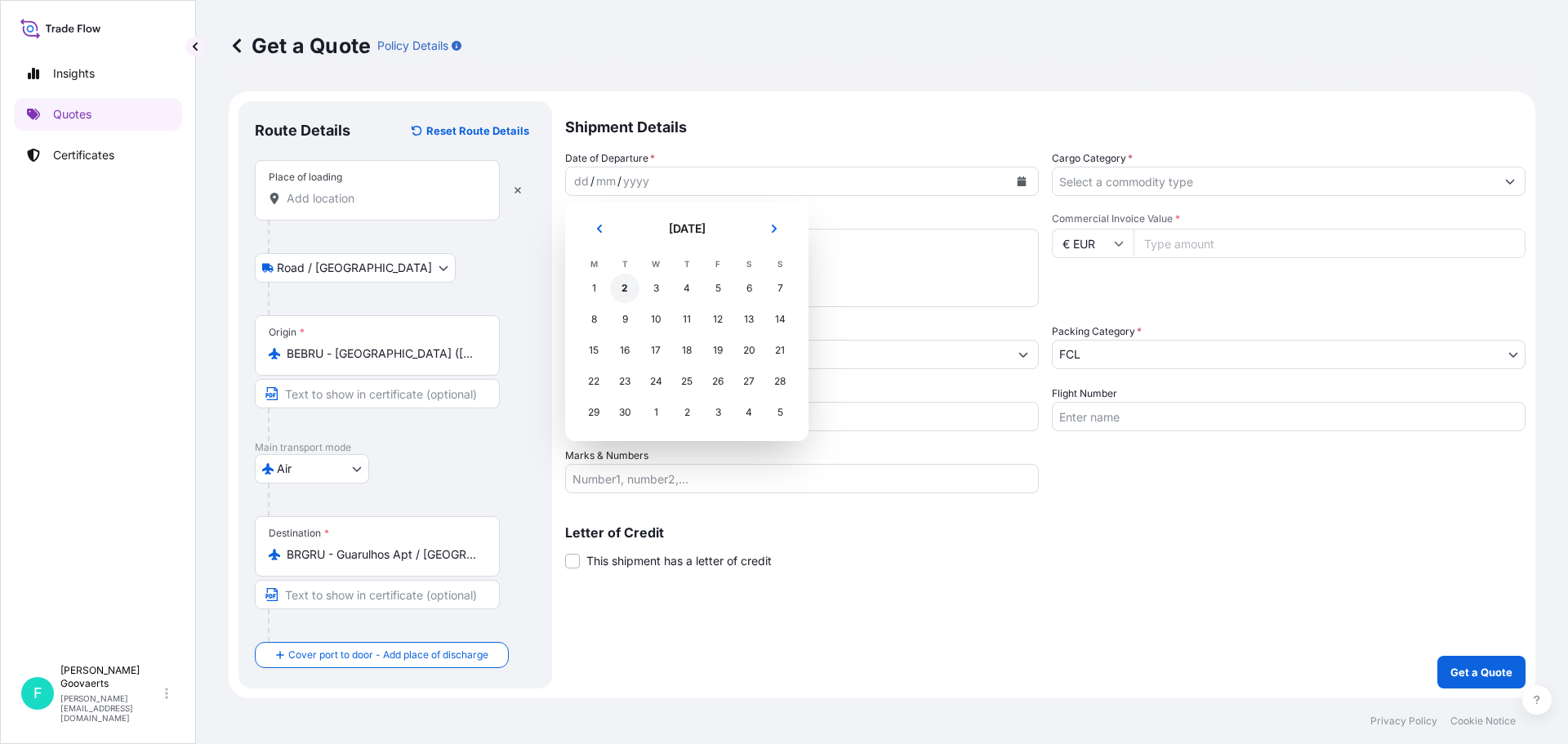
click at [627, 291] on div "2" at bounding box center [624, 288] width 29 height 29
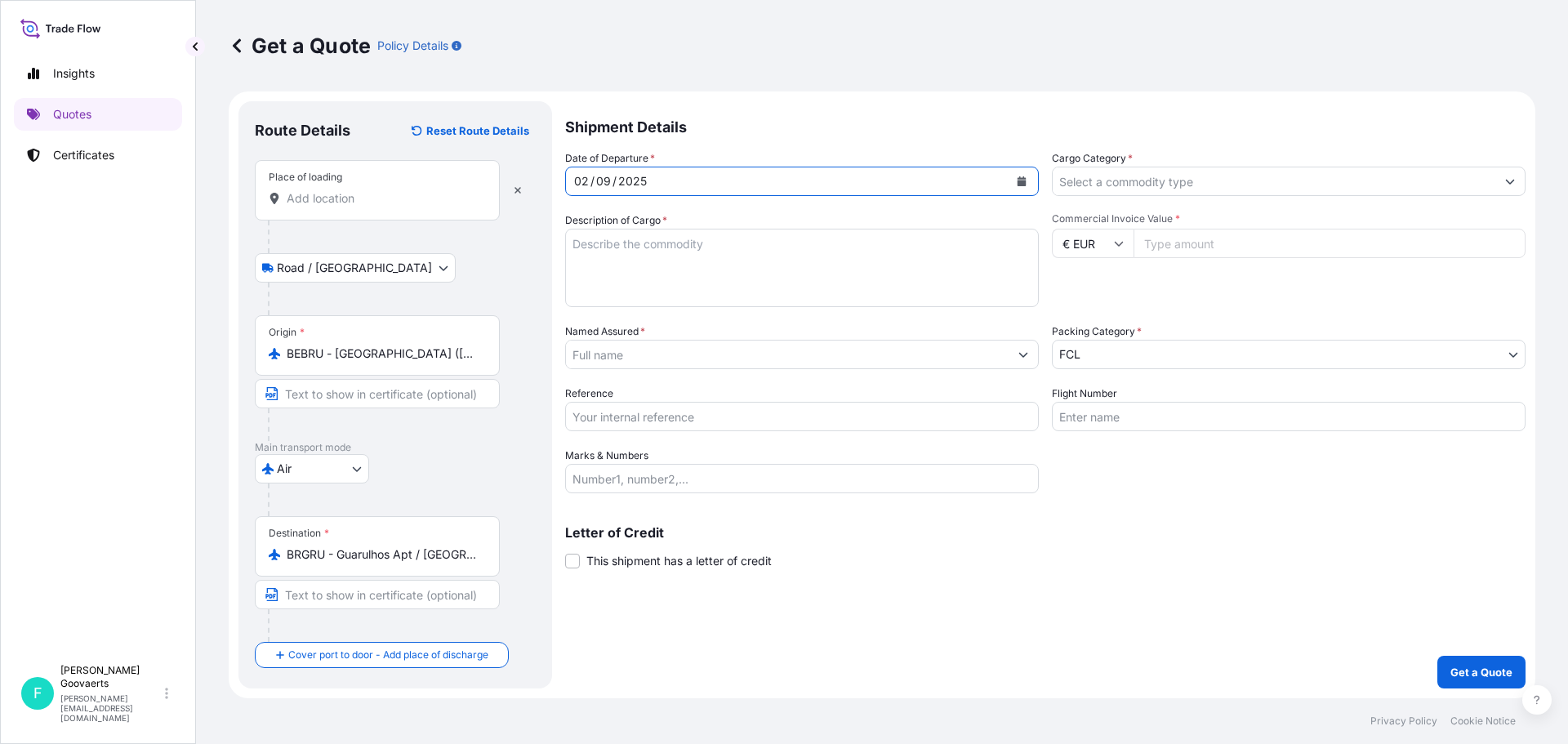
click at [368, 202] on input "Place of loading" at bounding box center [382, 198] width 193 height 16
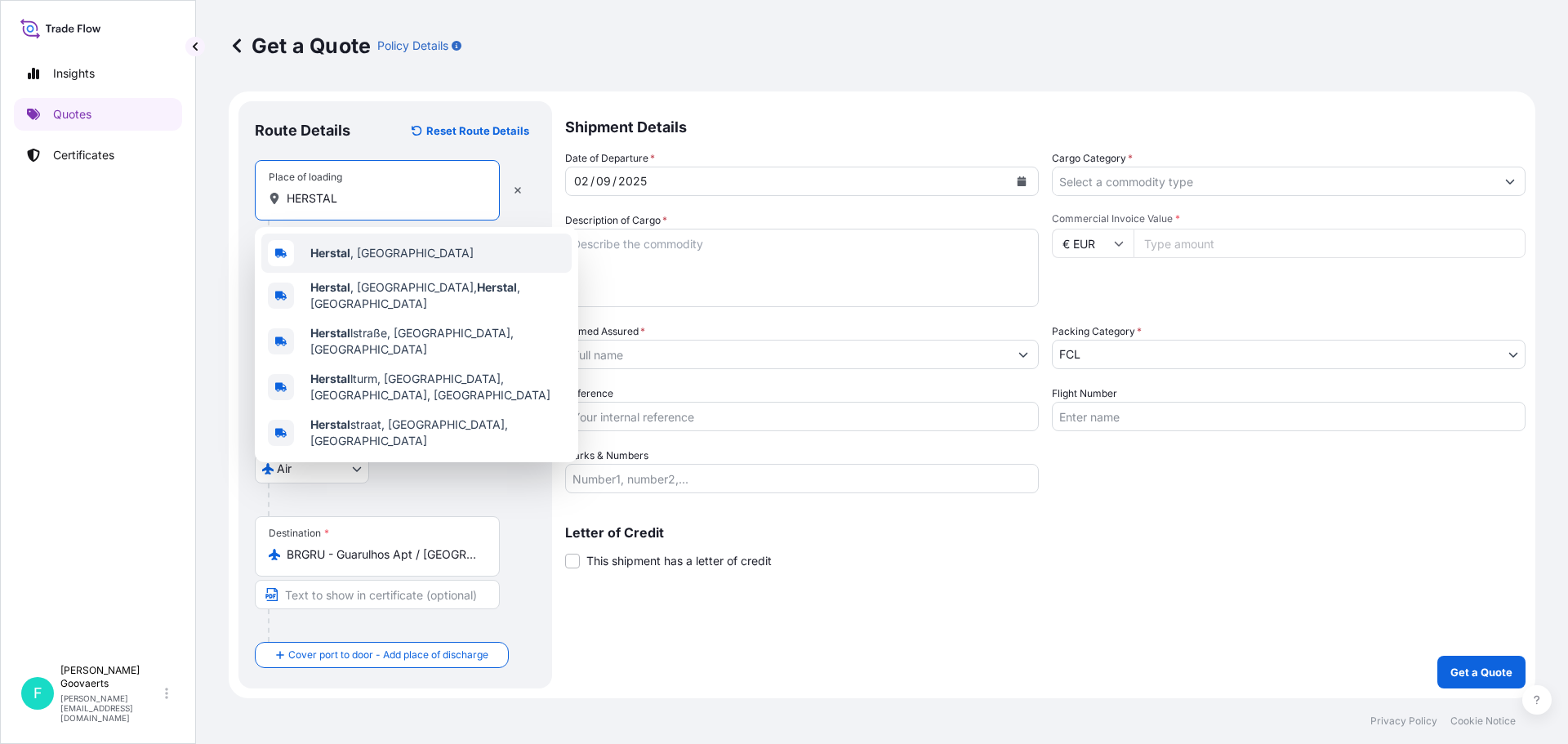
click at [362, 247] on span "[GEOGRAPHIC_DATA] , [GEOGRAPHIC_DATA]" at bounding box center [392, 253] width 163 height 16
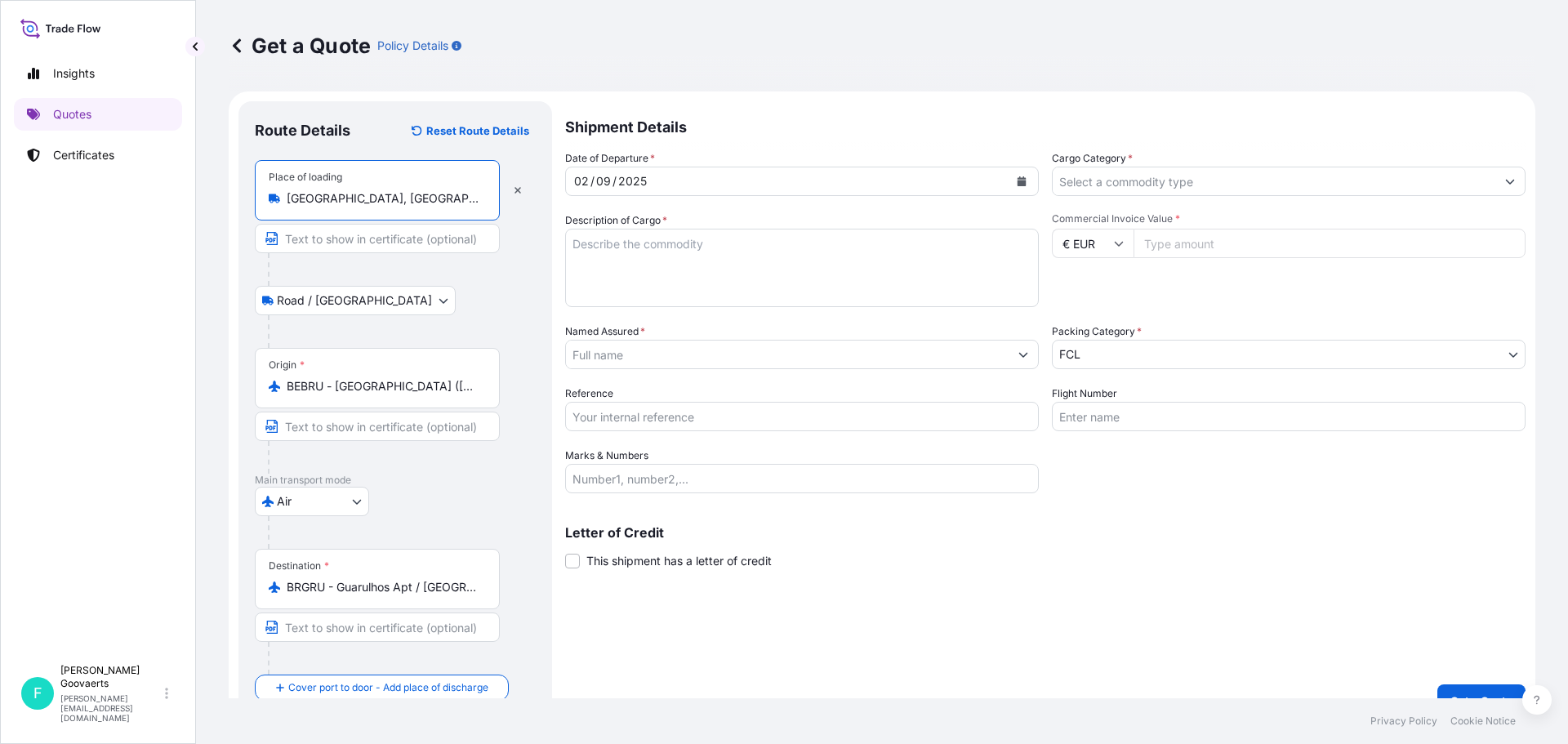
type input "[GEOGRAPHIC_DATA], [GEOGRAPHIC_DATA]"
click at [410, 245] on input "Text to appear on certificate" at bounding box center [377, 239] width 245 height 29
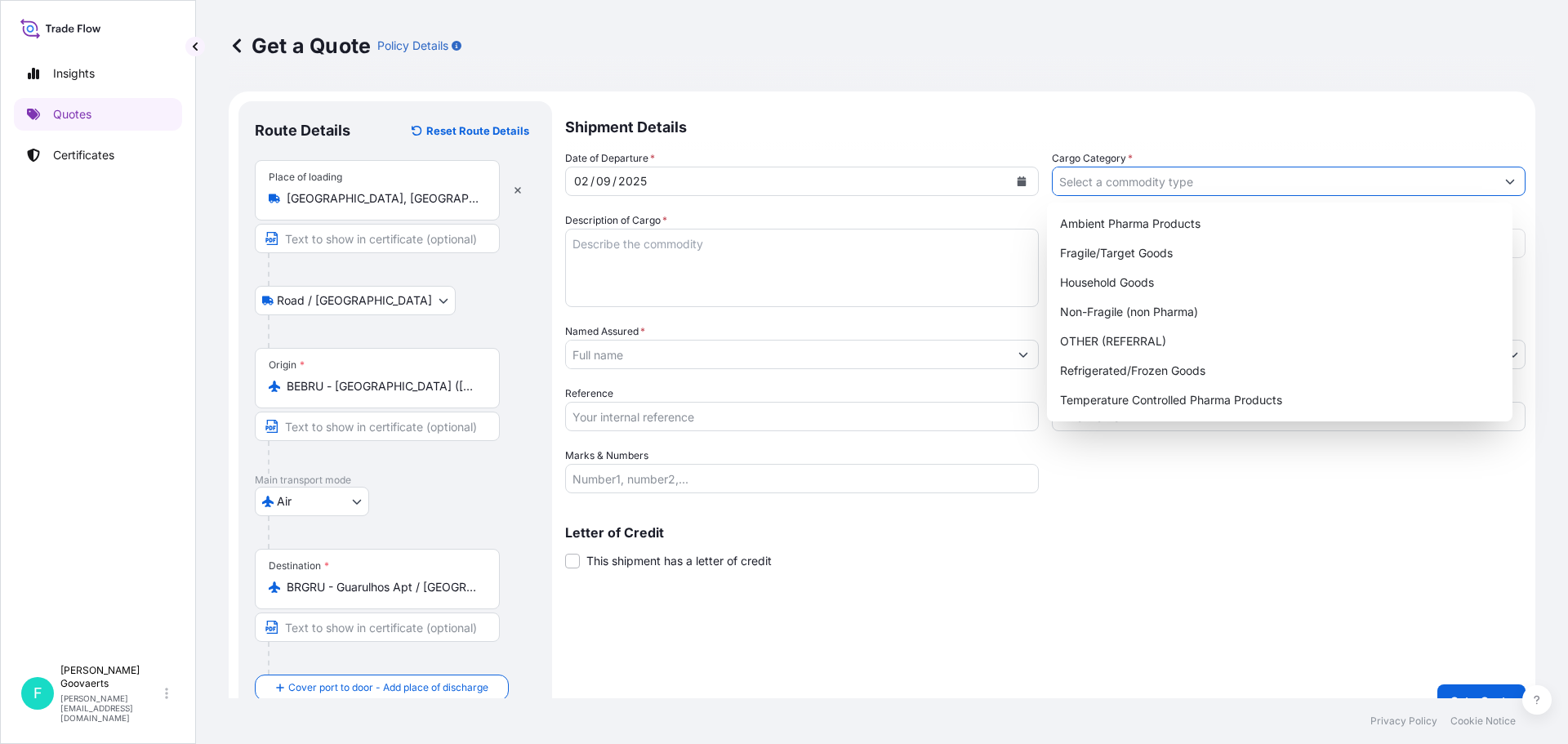
click at [1121, 186] on input "Cargo Category *" at bounding box center [1274, 182] width 443 height 29
click at [1210, 303] on div "Non-Fragile (non Pharma)" at bounding box center [1280, 312] width 453 height 29
type input "Non-Fragile (non Pharma)"
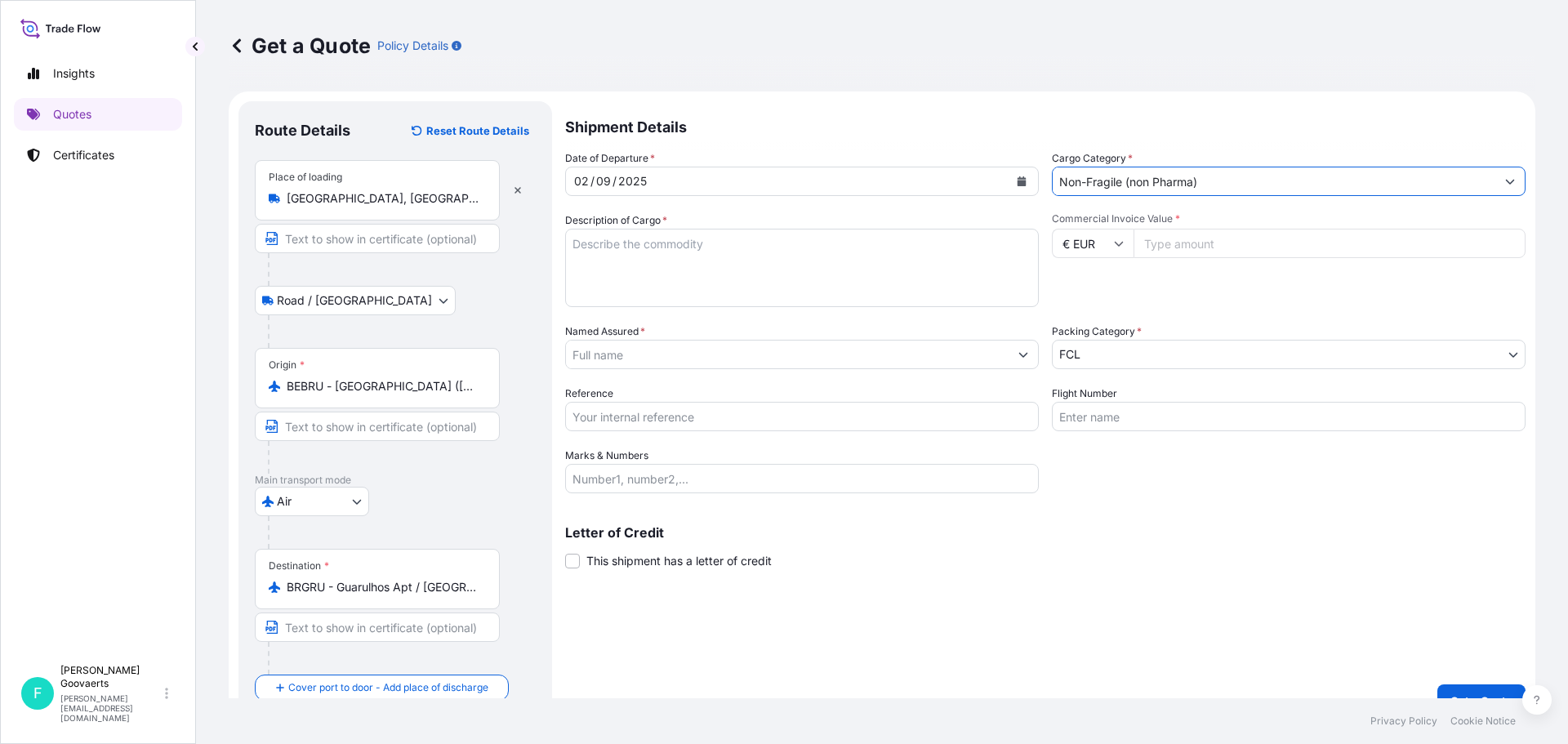
click at [755, 252] on textarea "Description of Cargo *" at bounding box center [802, 267] width 474 height 79
click at [650, 247] on textarea "Description of Cargo *" at bounding box center [802, 267] width 474 height 79
type textarea "Medical devices"
click at [1197, 242] on input "Commercial Invoice Value *" at bounding box center [1328, 243] width 392 height 29
type input "37649"
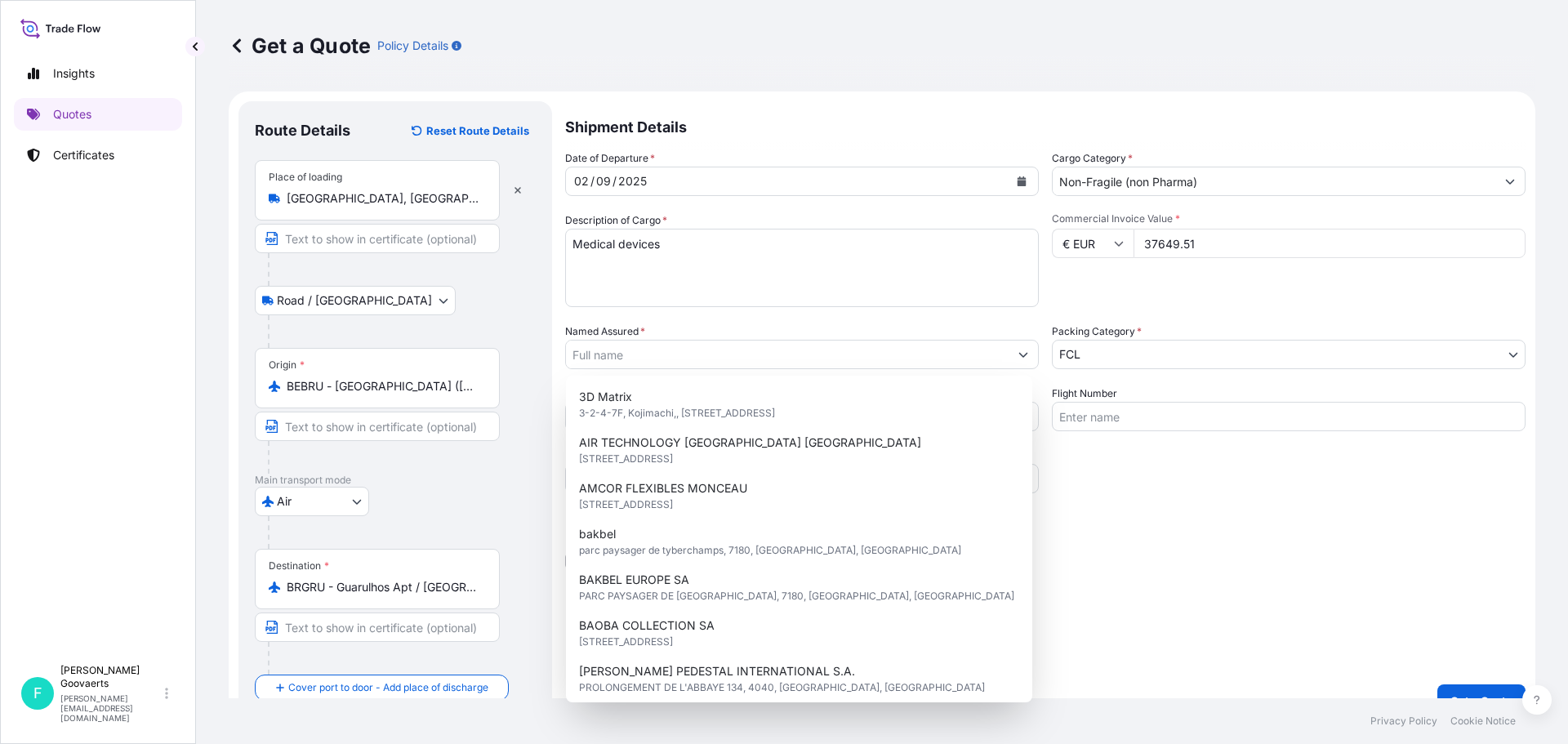
click at [1180, 241] on input "37649.51" at bounding box center [1328, 243] width 392 height 29
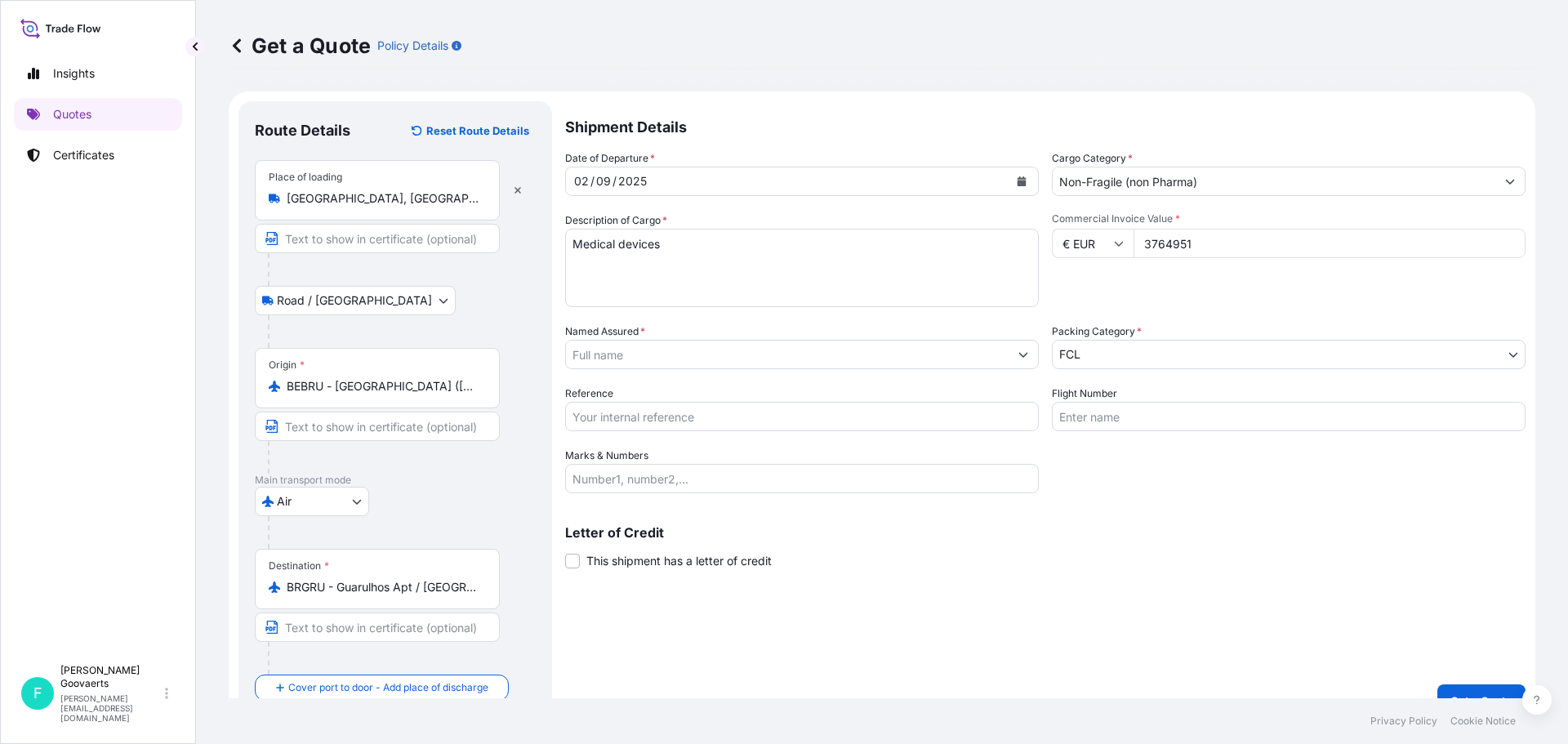
type input "37649.51"
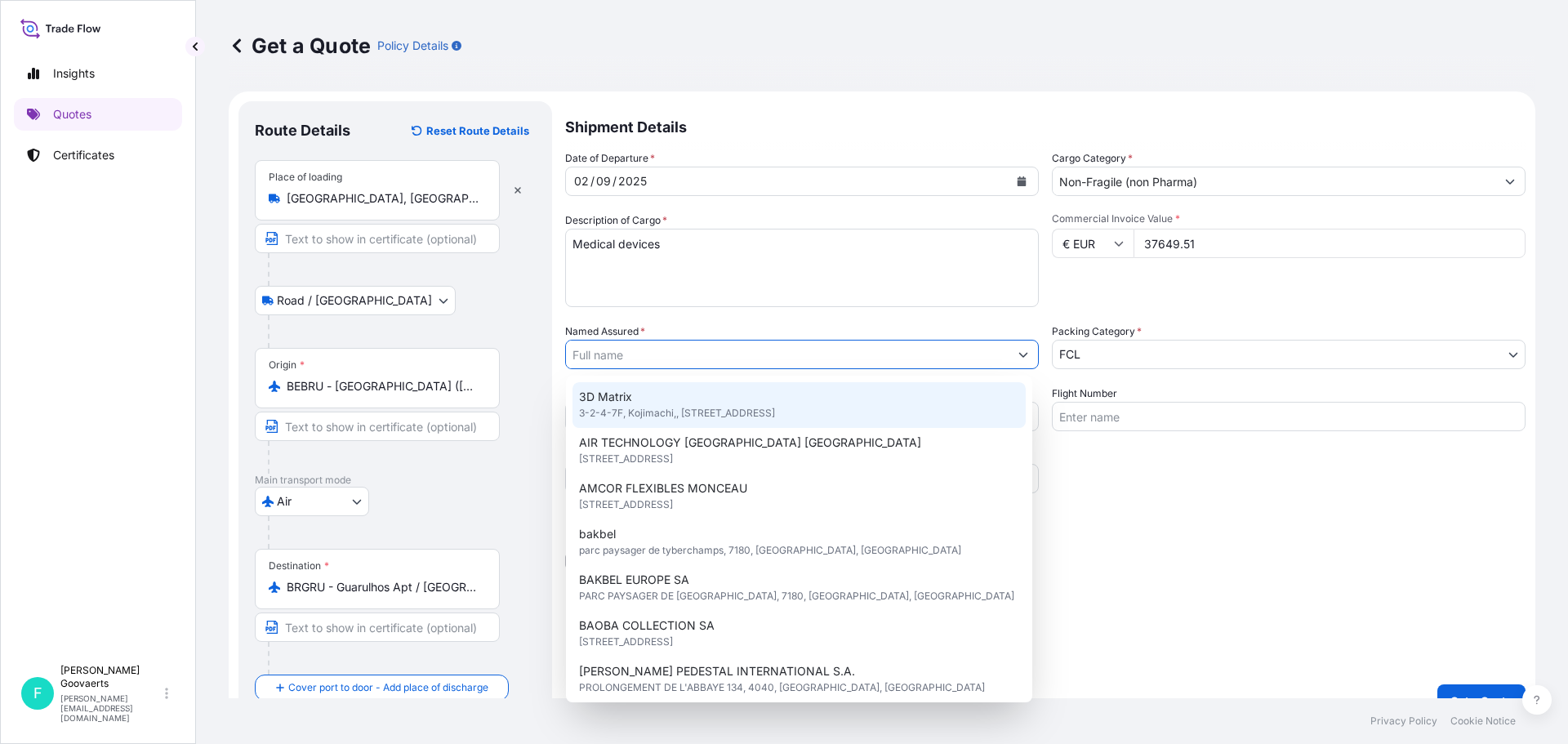
click at [669, 356] on input "Named Assured *" at bounding box center [787, 355] width 443 height 29
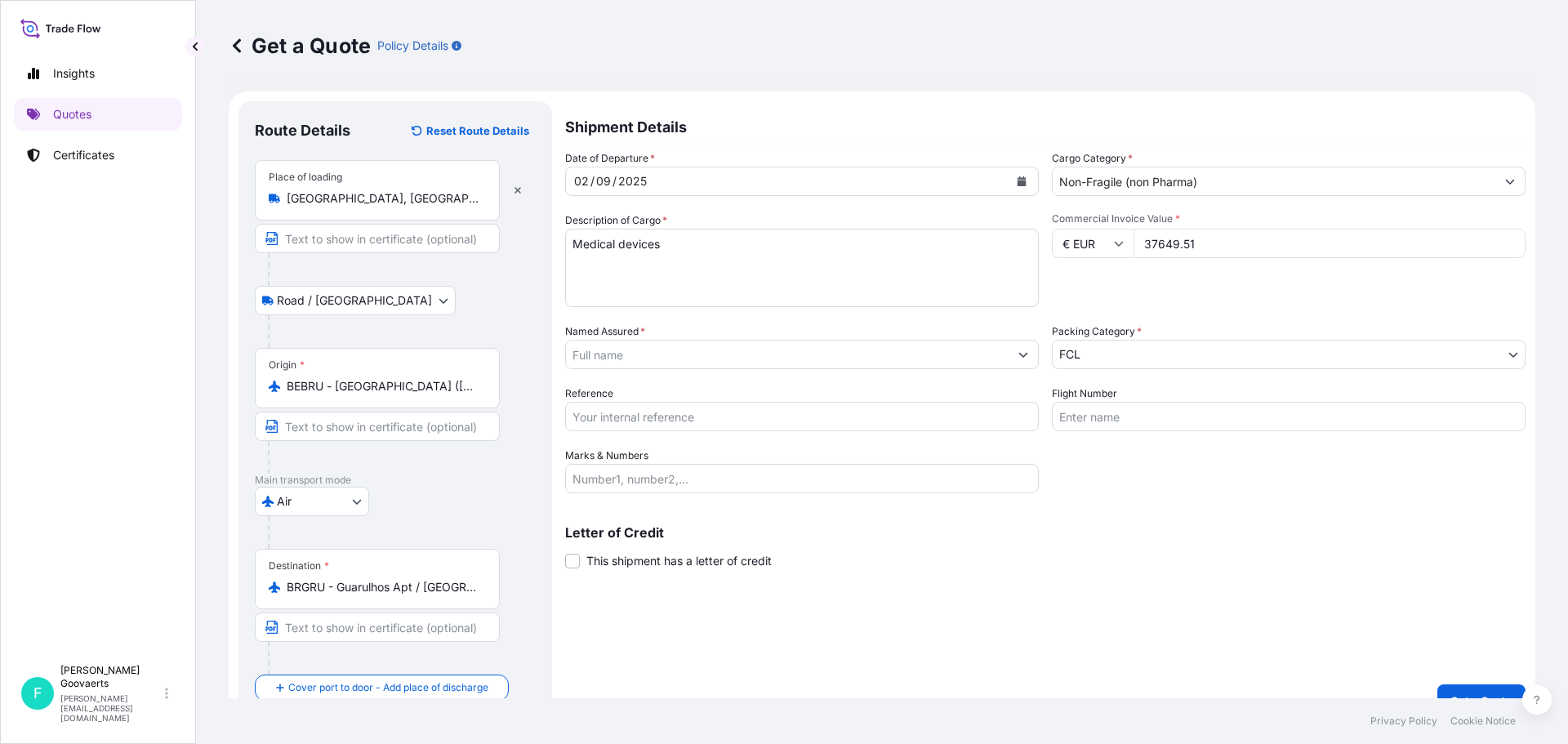
click at [644, 358] on input "Named Assured *" at bounding box center [787, 355] width 443 height 29
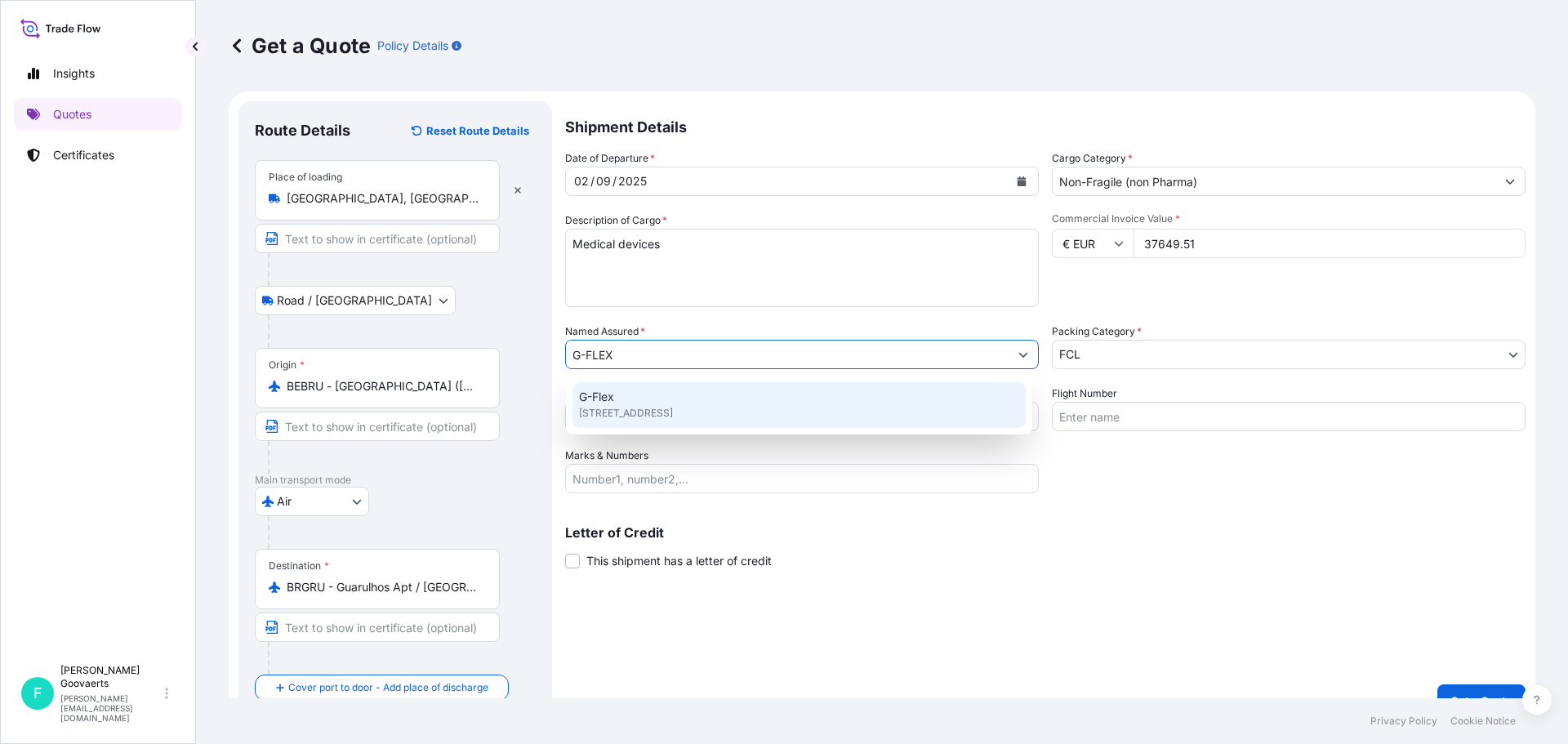
click at [629, 402] on div "G-Flex [STREET_ADDRESS]" at bounding box center [799, 405] width 453 height 46
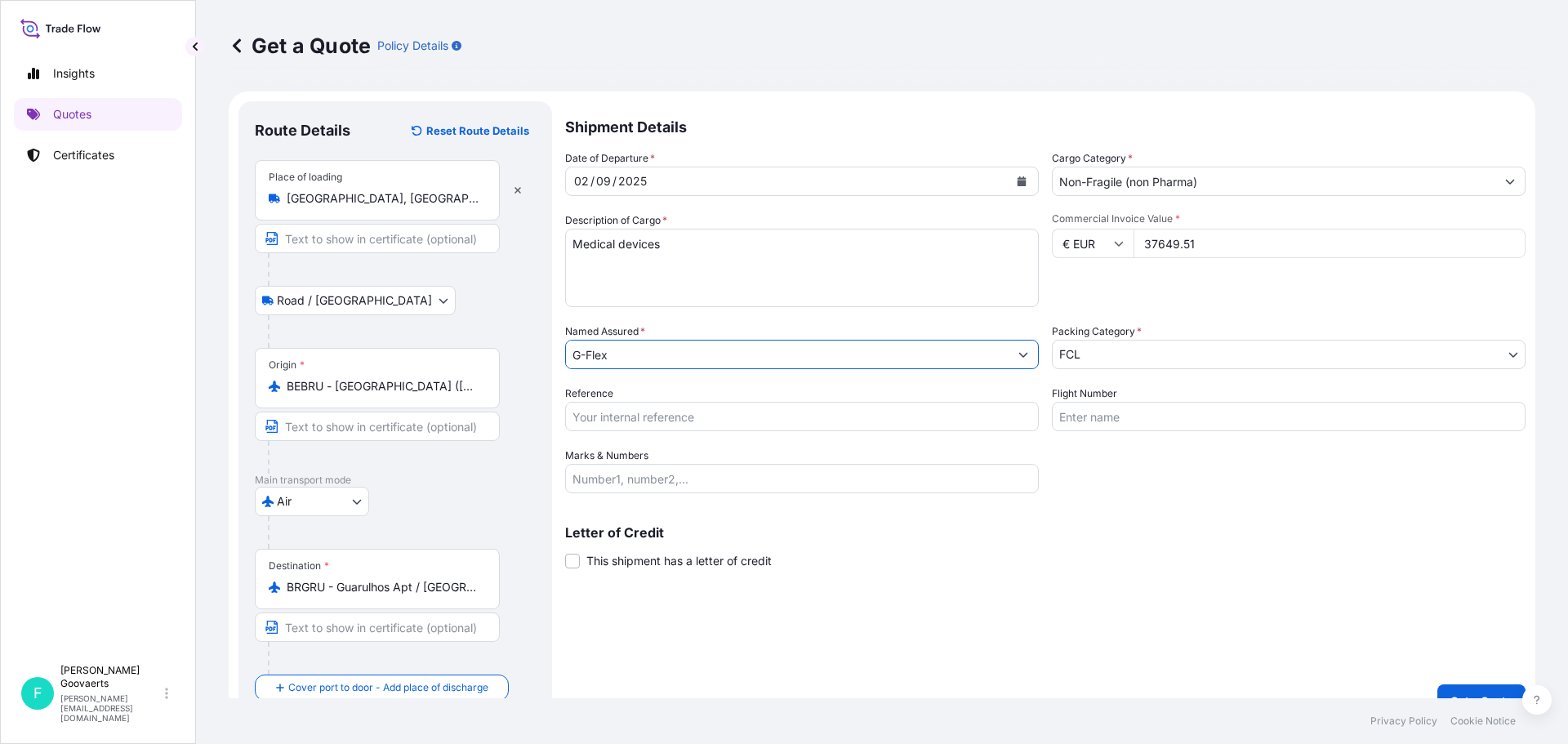
type input "G-Flex"
click at [1107, 359] on body "Insights Quotes Certificates F [PERSON_NAME] [EMAIL_ADDRESS][DOMAIN_NAME] Get a…" at bounding box center [784, 372] width 1568 height 744
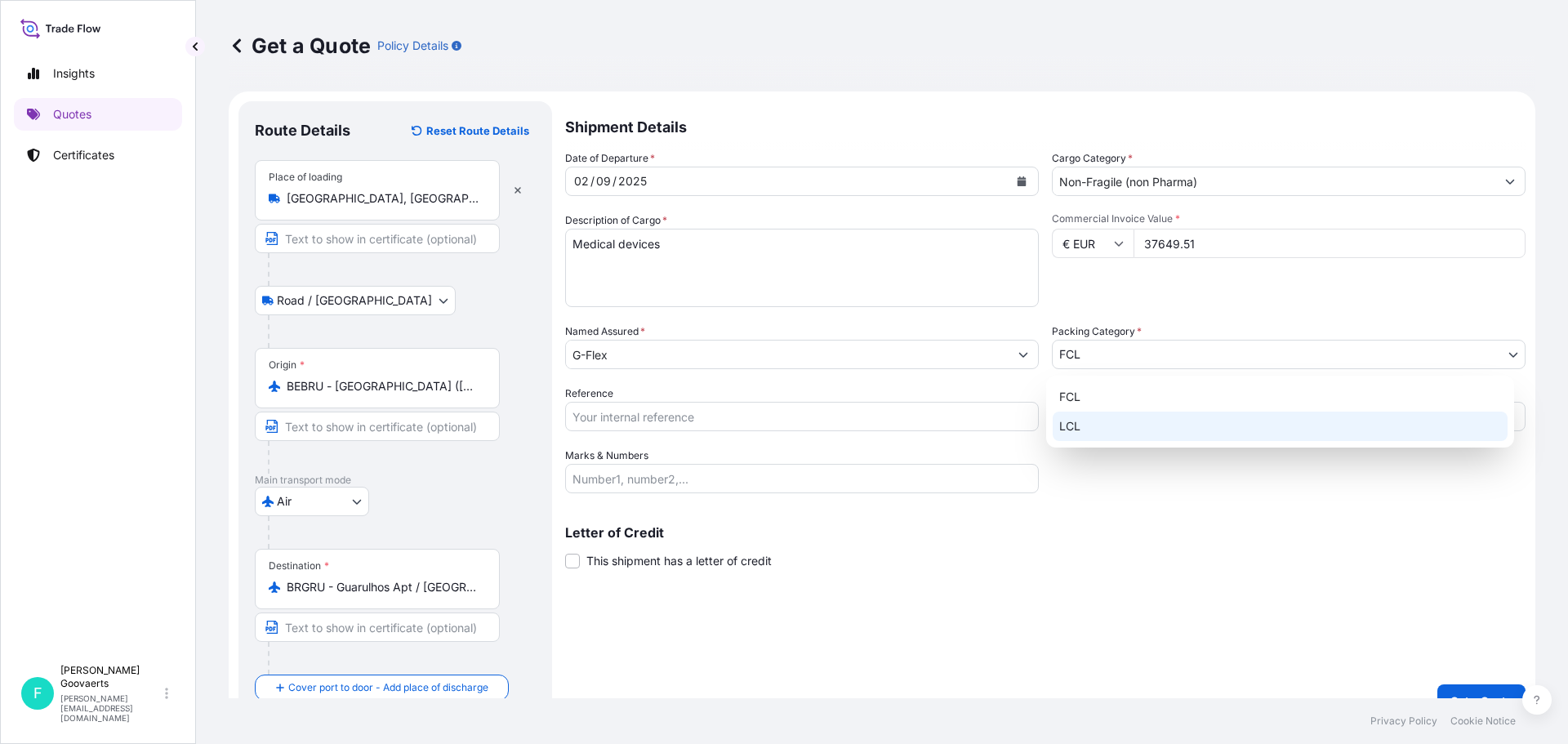
click at [1085, 431] on div "LCL" at bounding box center [1280, 427] width 455 height 29
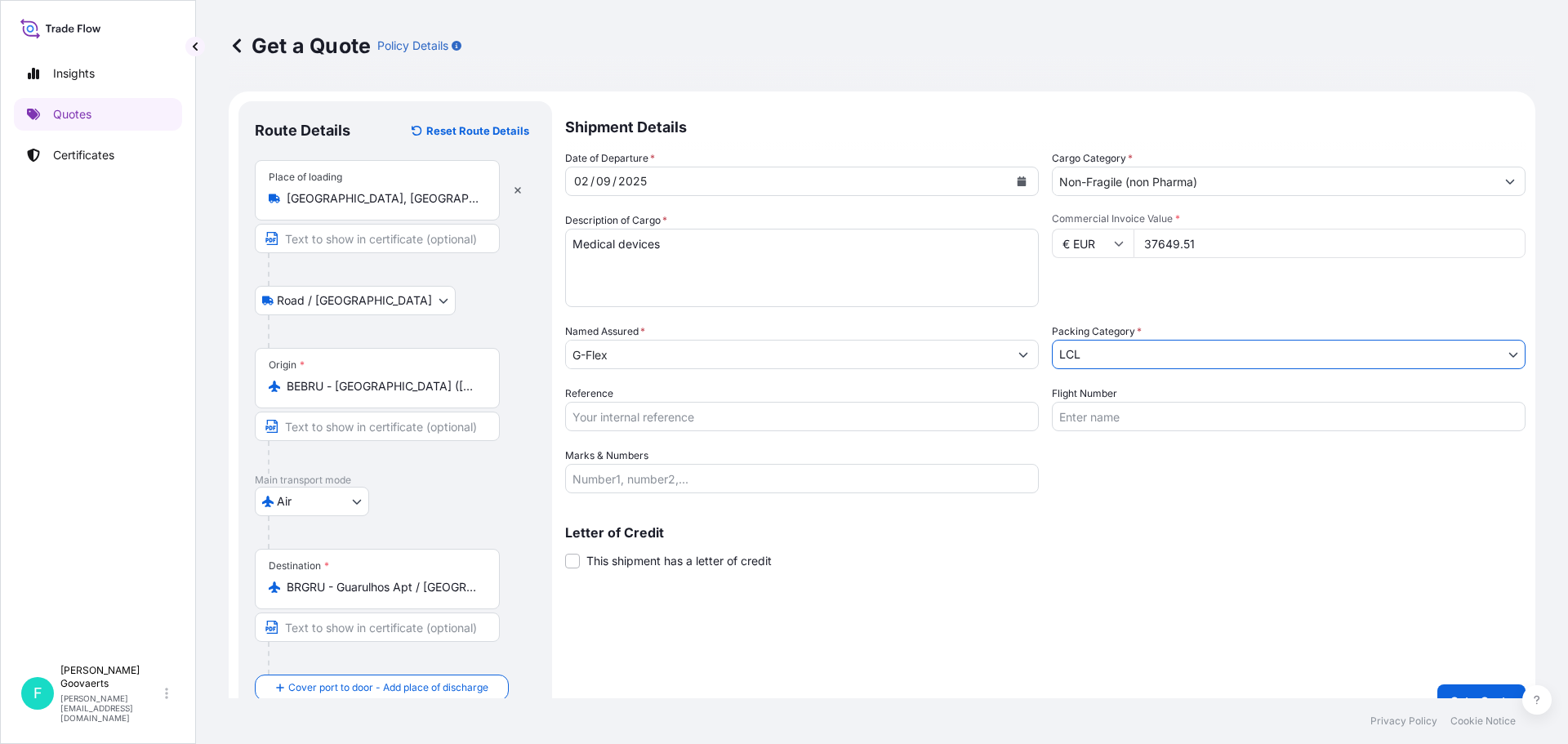
click at [831, 425] on input "Reference" at bounding box center [802, 417] width 474 height 29
type input "047-32043480 YBE00266501"
click at [1131, 414] on input "Flight Number" at bounding box center [1289, 417] width 474 height 29
click at [1130, 412] on input "Flight Number" at bounding box center [1289, 417] width 474 height 29
click at [1091, 415] on input "TP6500L & TP093" at bounding box center [1289, 417] width 474 height 29
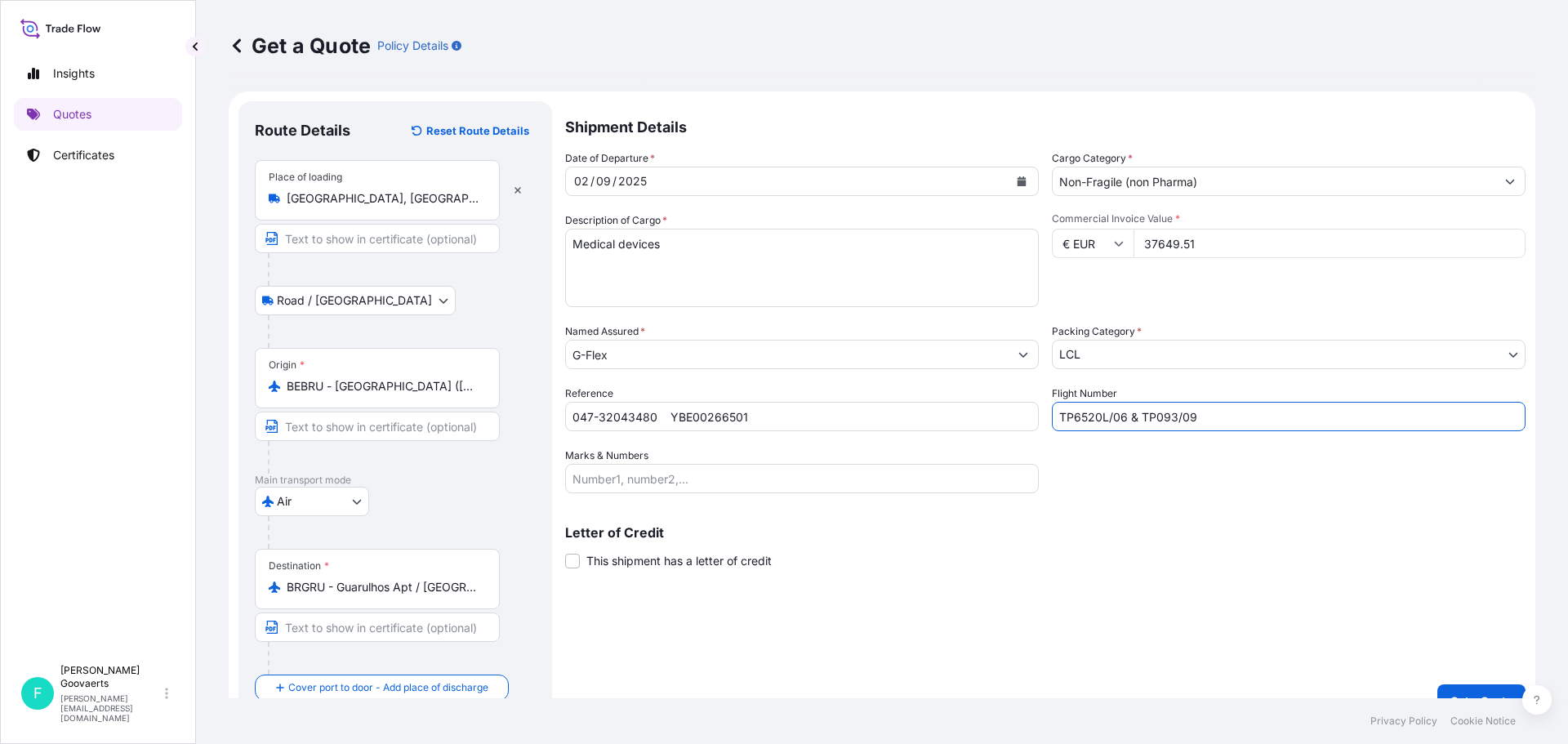
type input "TP6520L/06 & TP093/09"
click at [694, 478] on input "Marks & Numbers" at bounding box center [802, 478] width 474 height 29
click at [650, 485] on input "10 plts" at bounding box center [802, 478] width 474 height 29
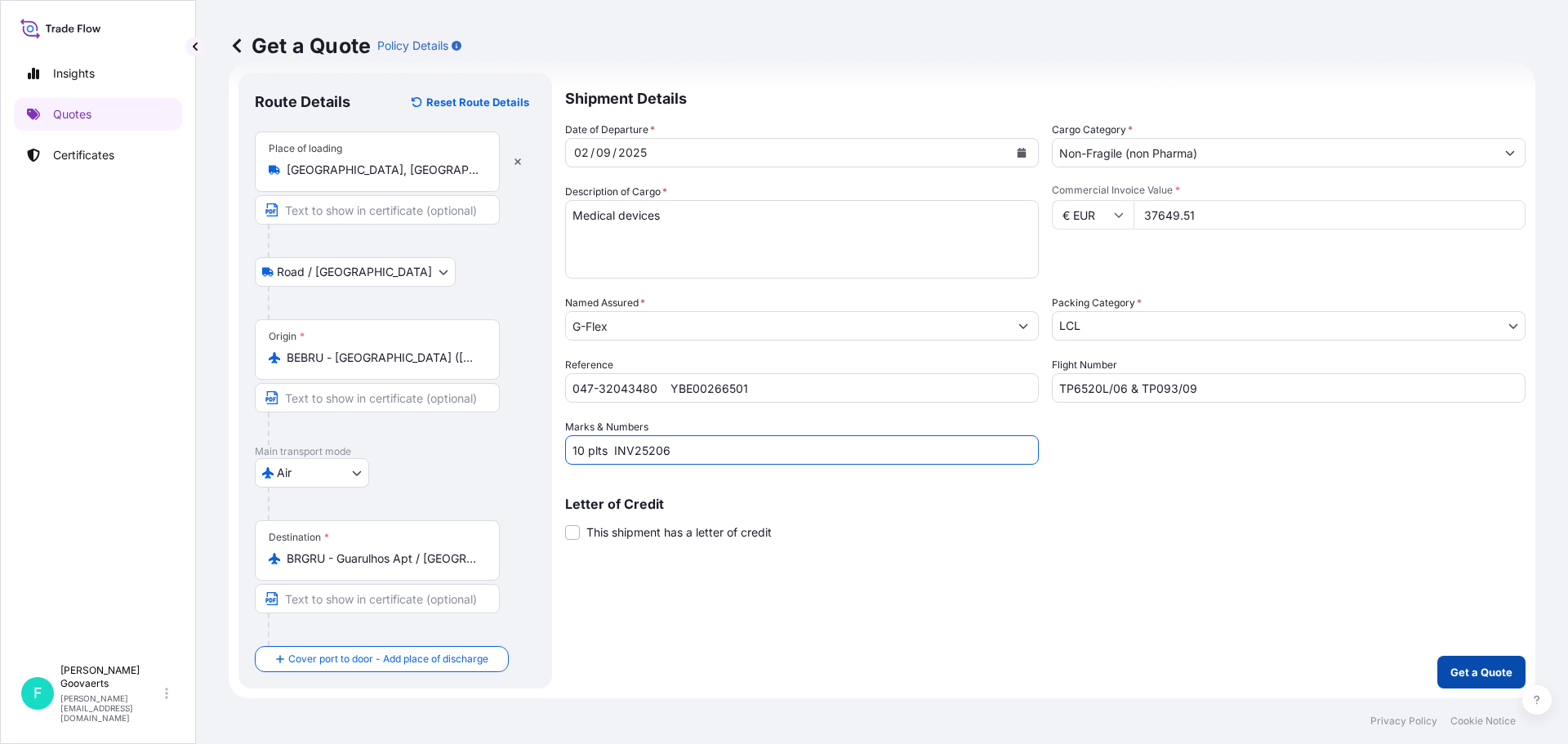
type input "10 plts INV25206"
click at [1474, 679] on p "Get a Quote" at bounding box center [1482, 672] width 62 height 16
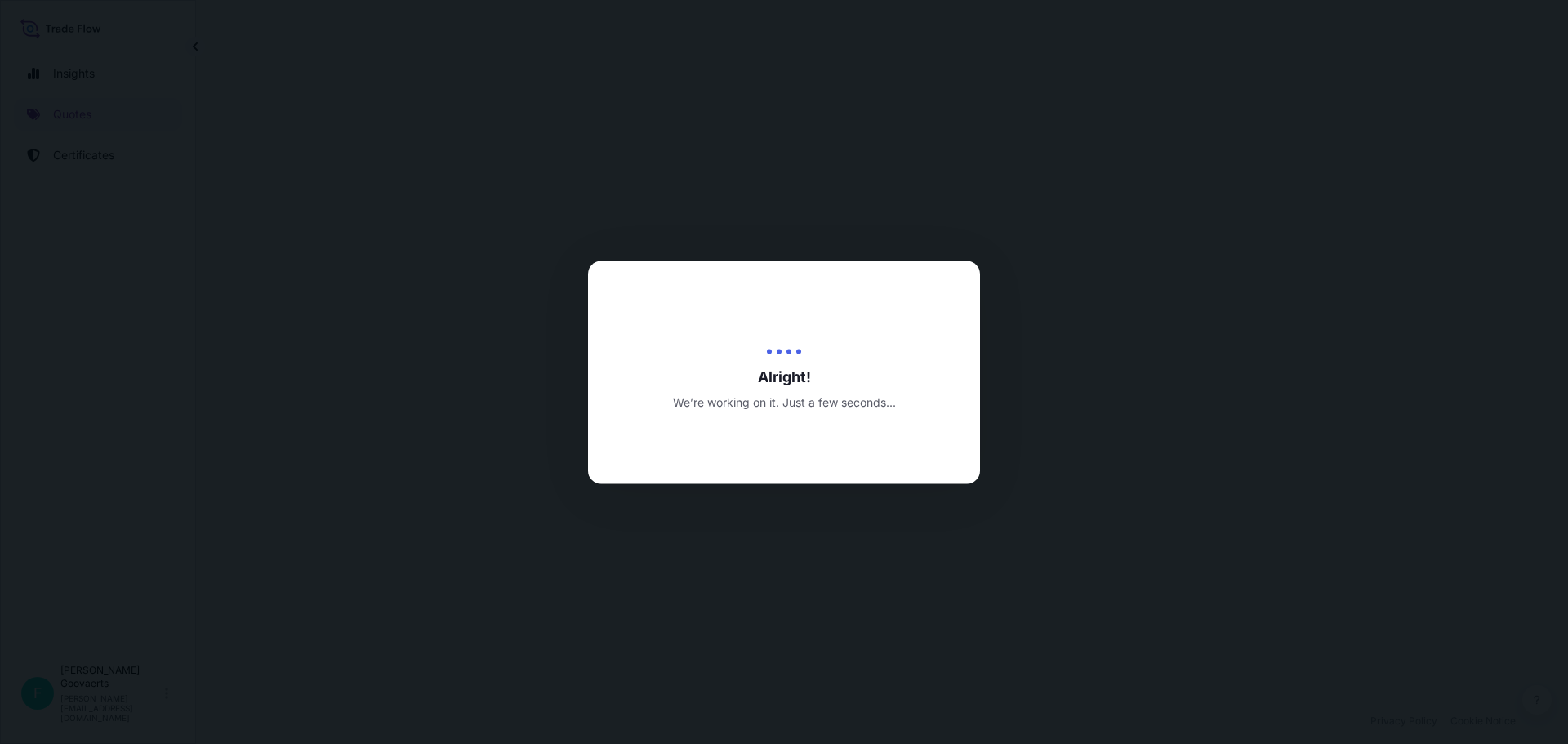
select select "Road / [GEOGRAPHIC_DATA]"
select select "Air"
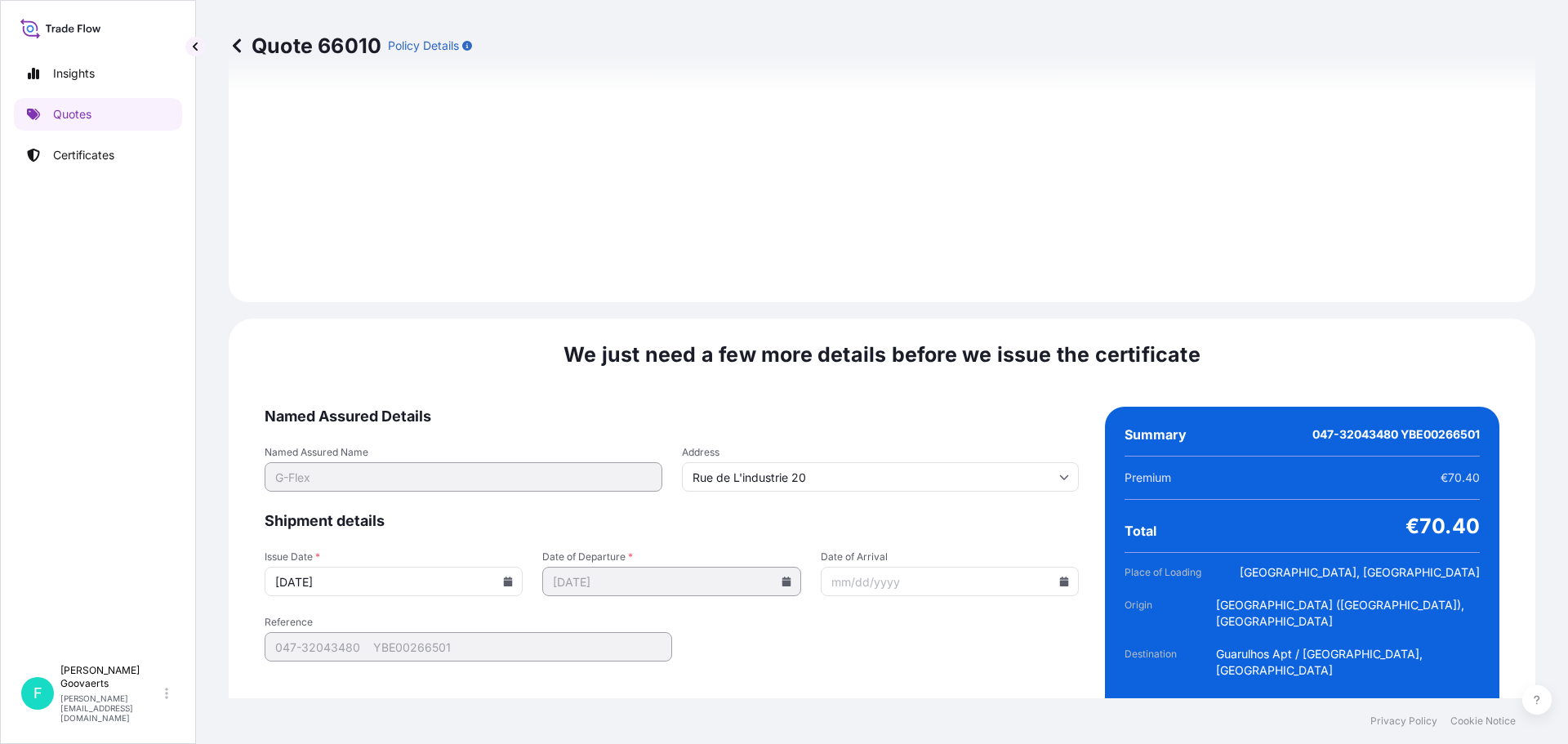
scroll to position [1921, 0]
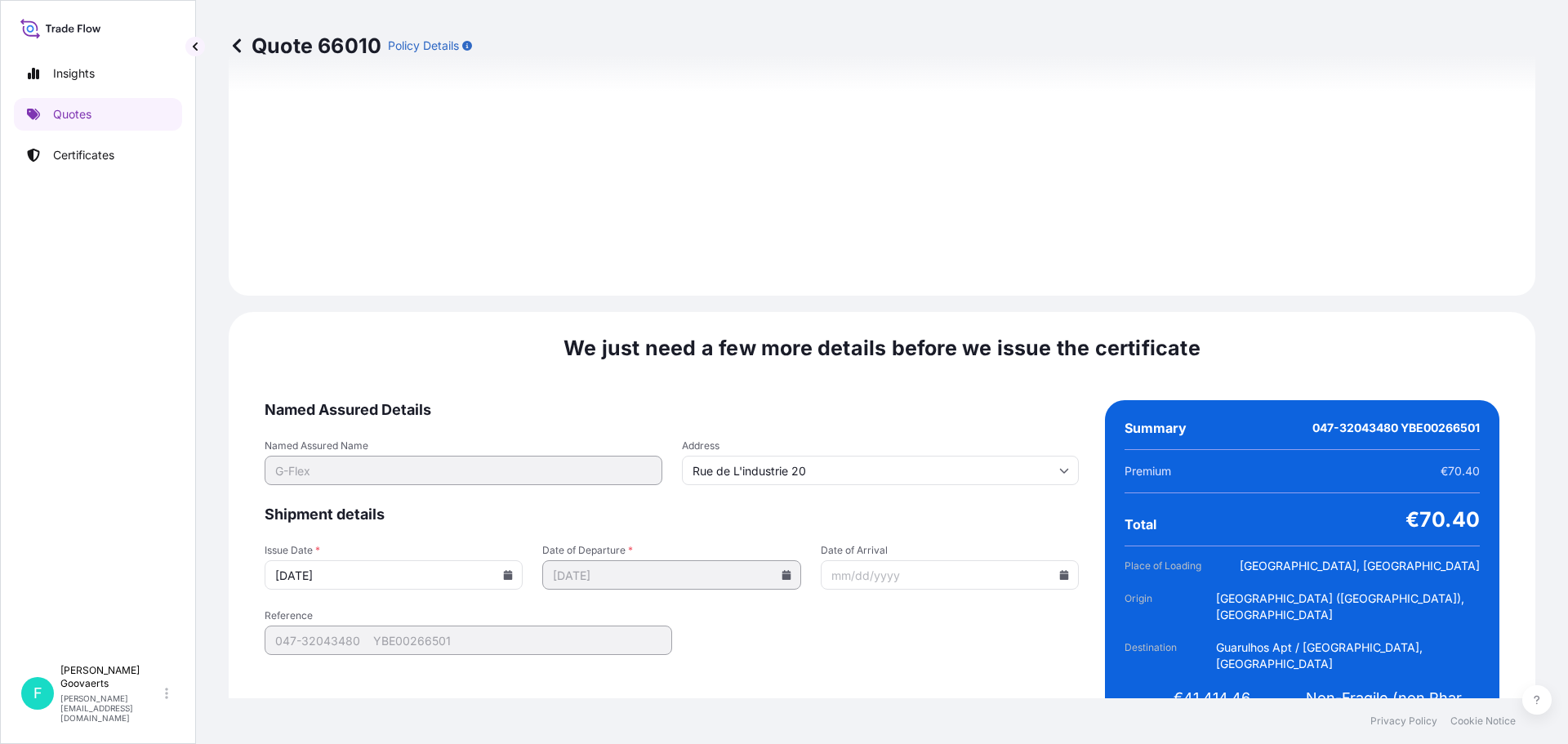
click at [1059, 570] on icon at bounding box center [1064, 574] width 9 height 10
click at [906, 373] on button "10" at bounding box center [894, 362] width 26 height 26
type input "[DATE]"
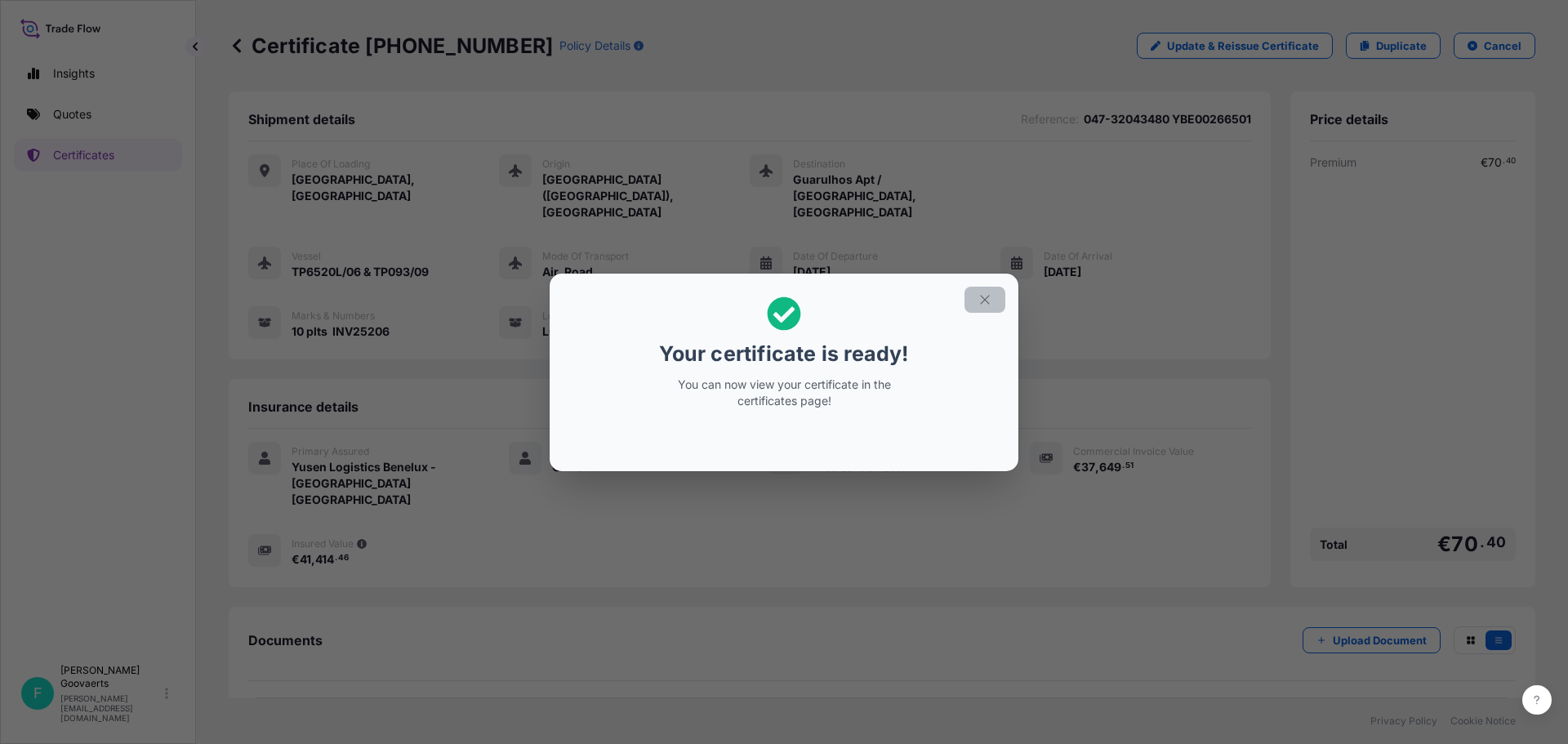
click at [982, 297] on icon "button" at bounding box center [984, 299] width 9 height 9
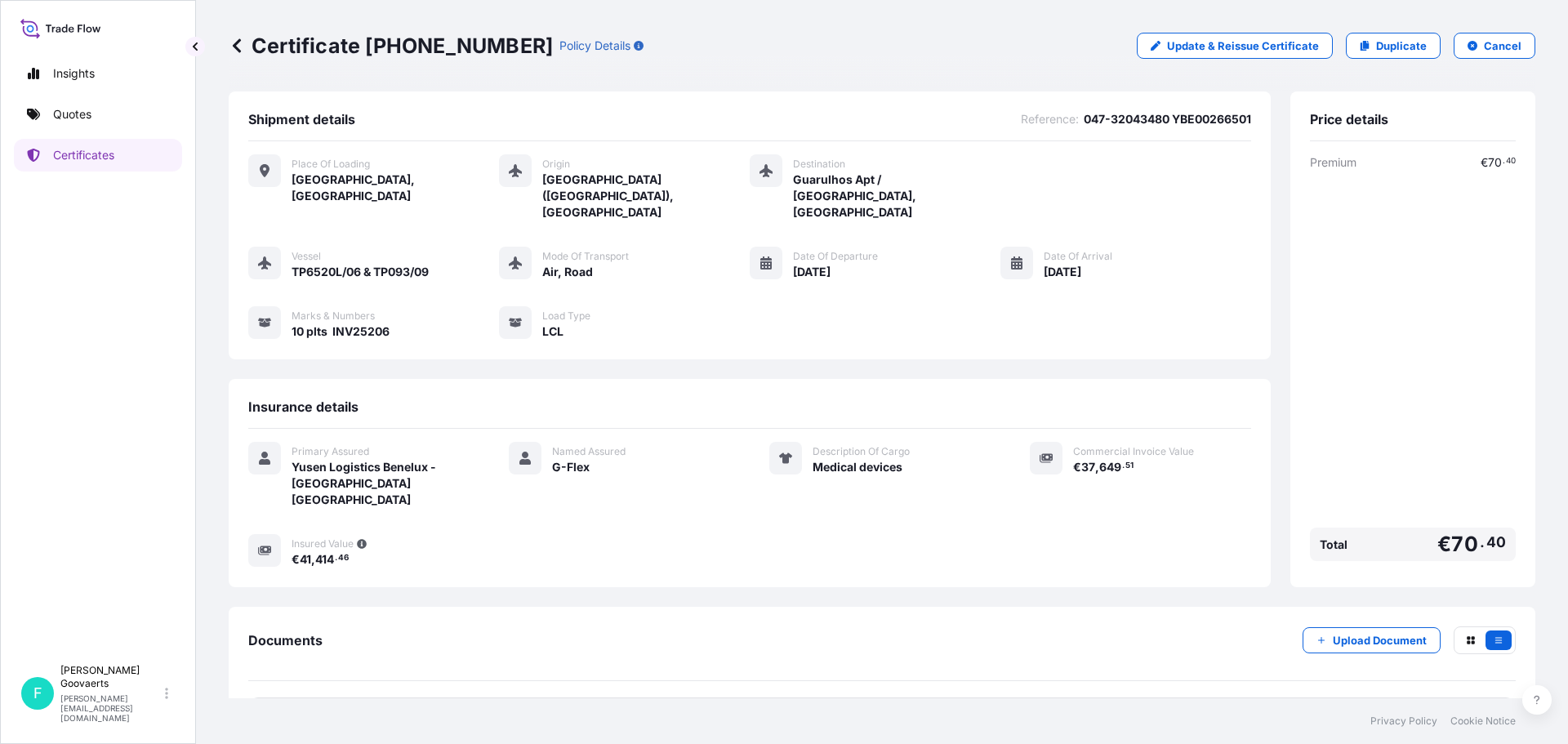
click at [309, 710] on span "Certificate" at bounding box center [321, 718] width 59 height 16
